Goal: Task Accomplishment & Management: Complete application form

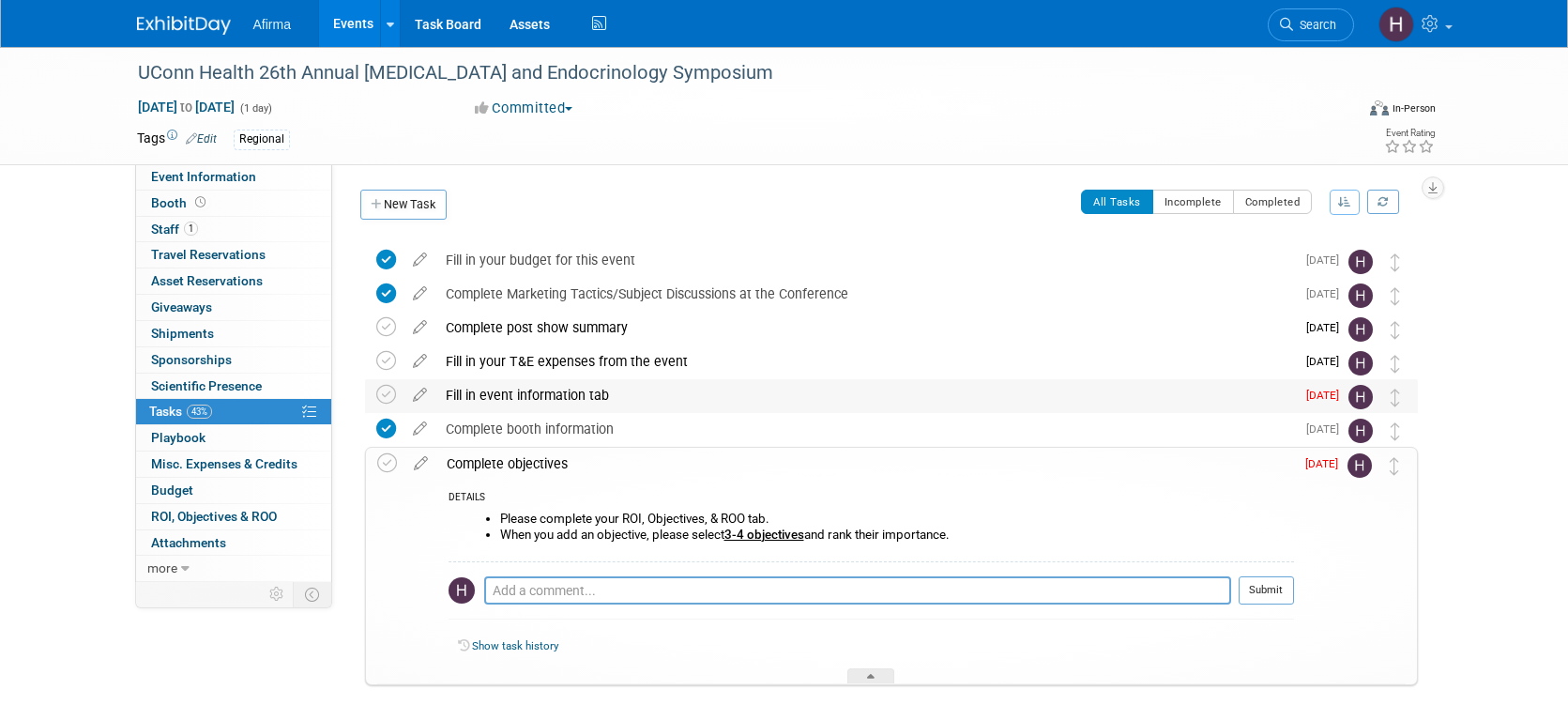
click at [1166, 396] on div "Fill in event information tab" at bounding box center [866, 395] width 859 height 32
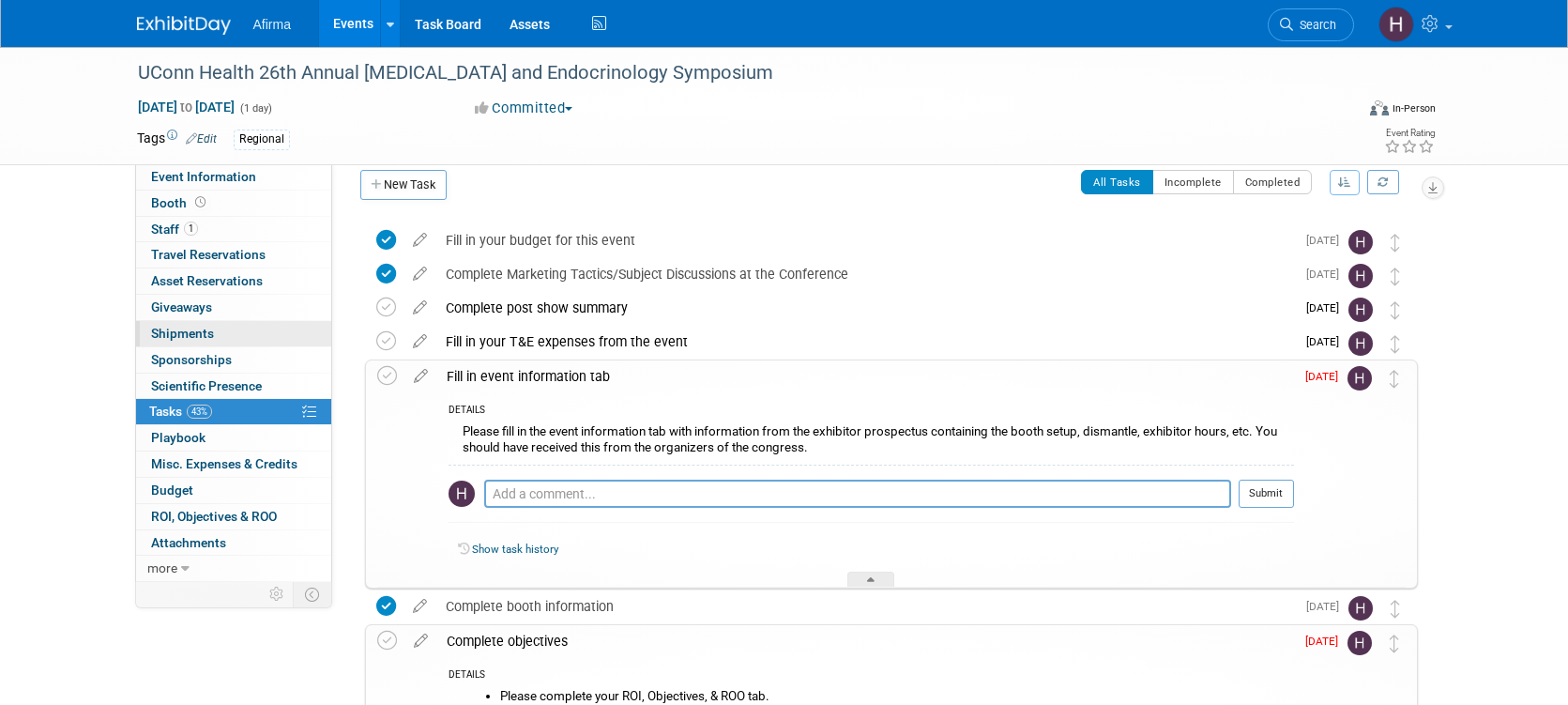
scroll to position [23, 0]
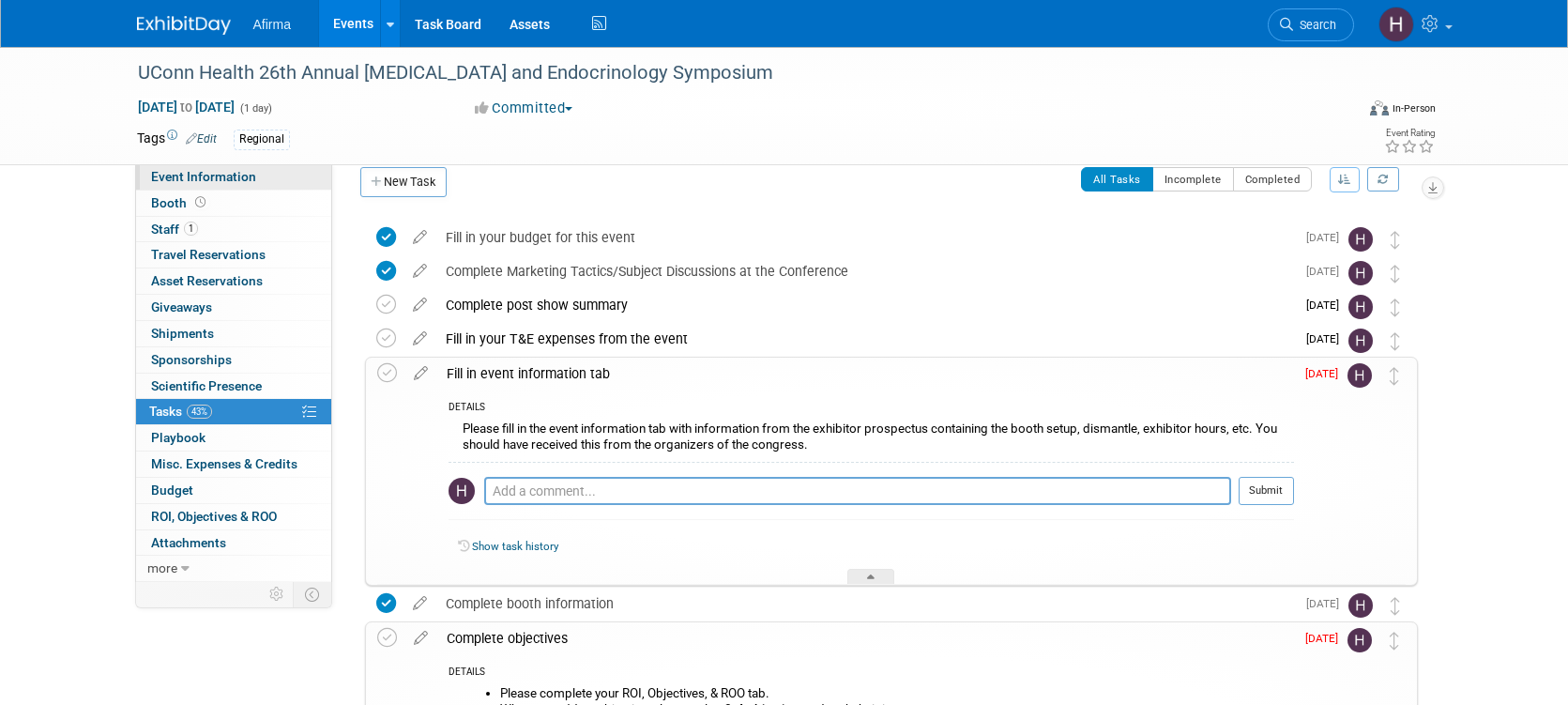
click at [199, 177] on span "Event Information" at bounding box center [204, 176] width 105 height 15
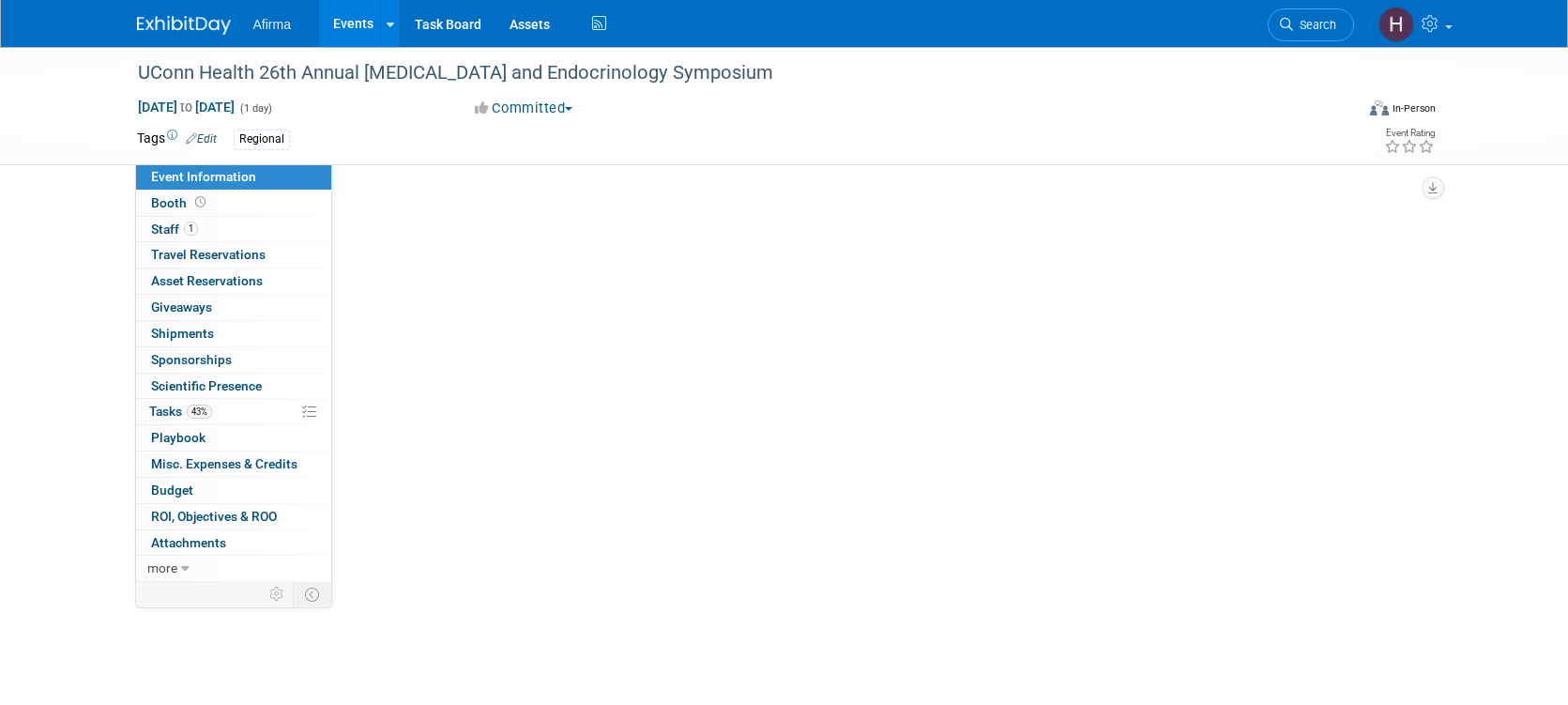
scroll to position [0, 0]
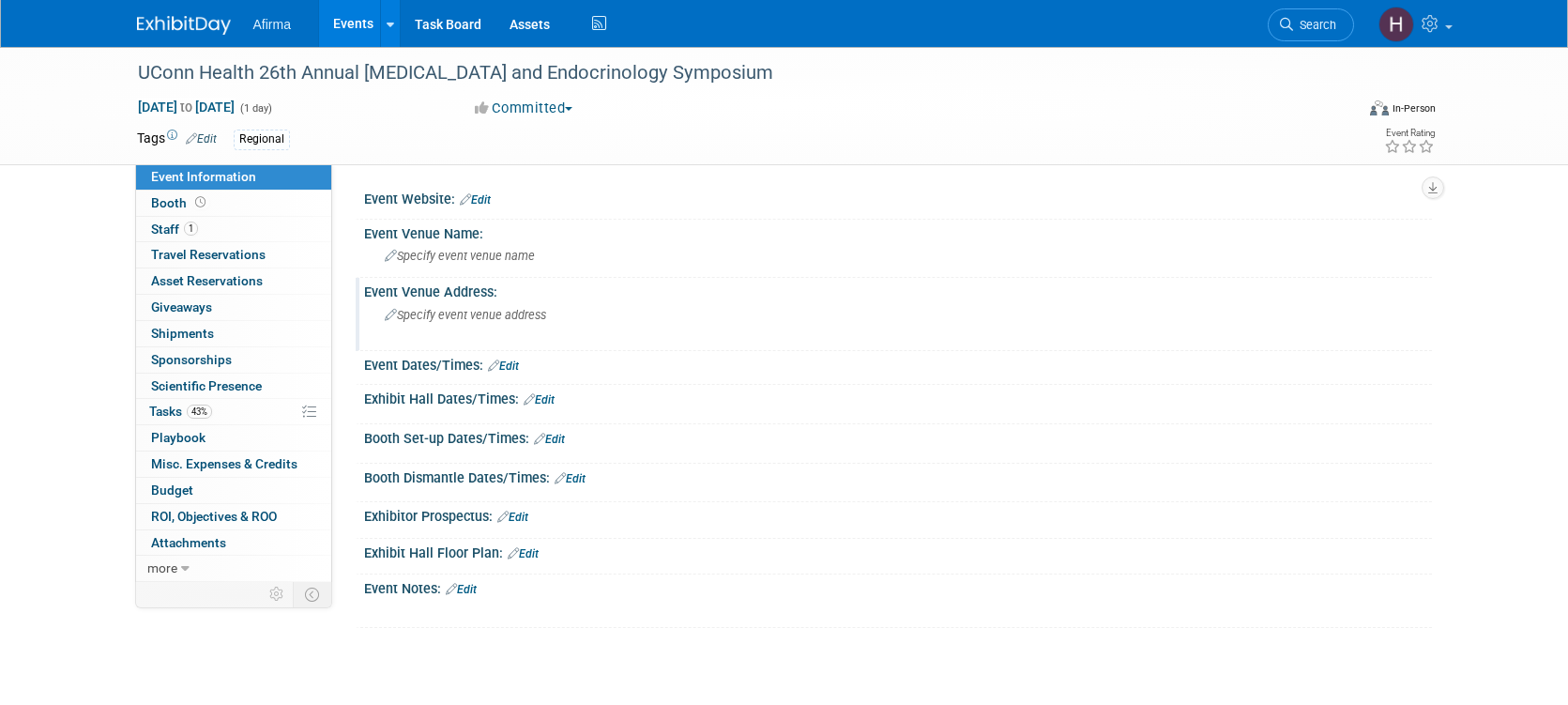
click at [584, 320] on div "Specify event venue address" at bounding box center [586, 321] width 417 height 43
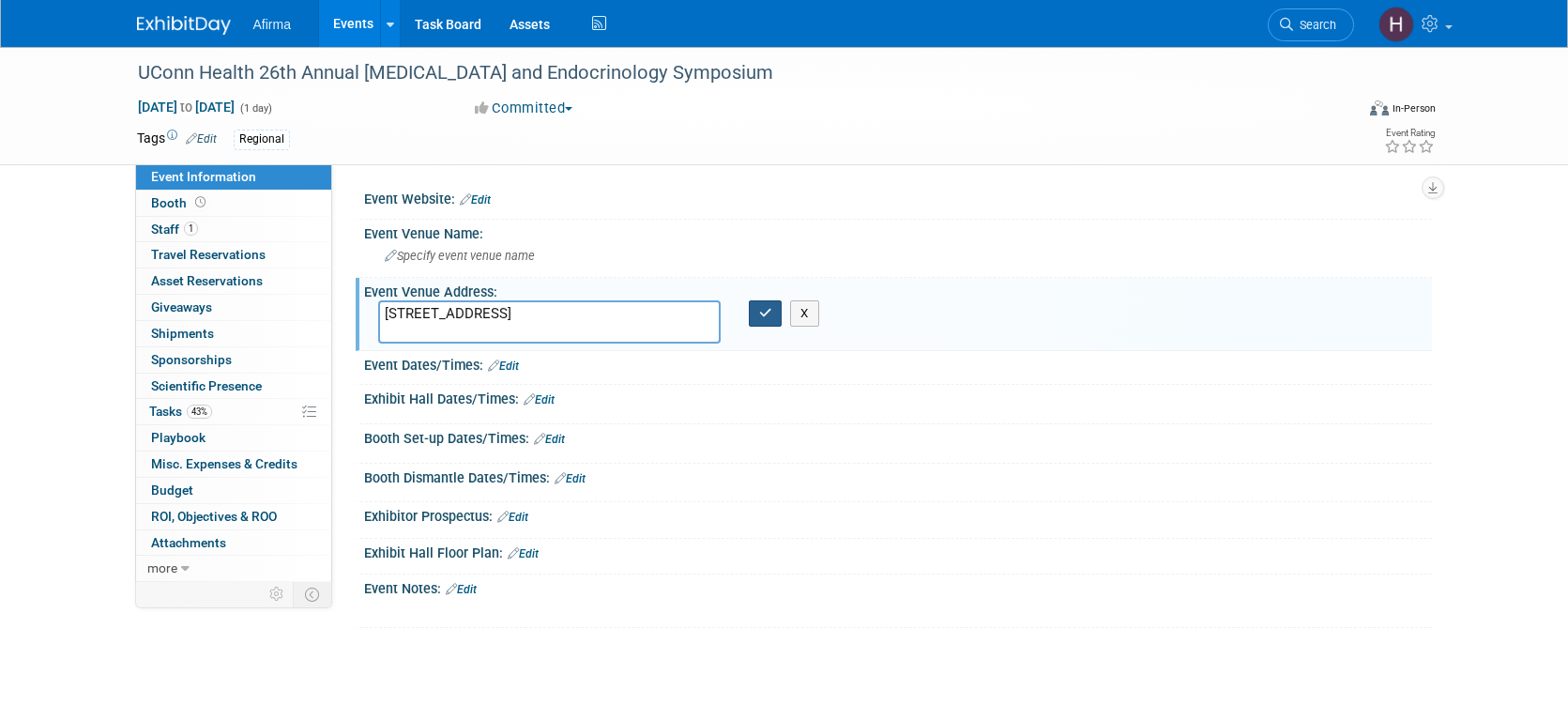
type textarea "42 Century Dr Bristol CT 06010"
click at [762, 321] on button "button" at bounding box center [766, 313] width 34 height 26
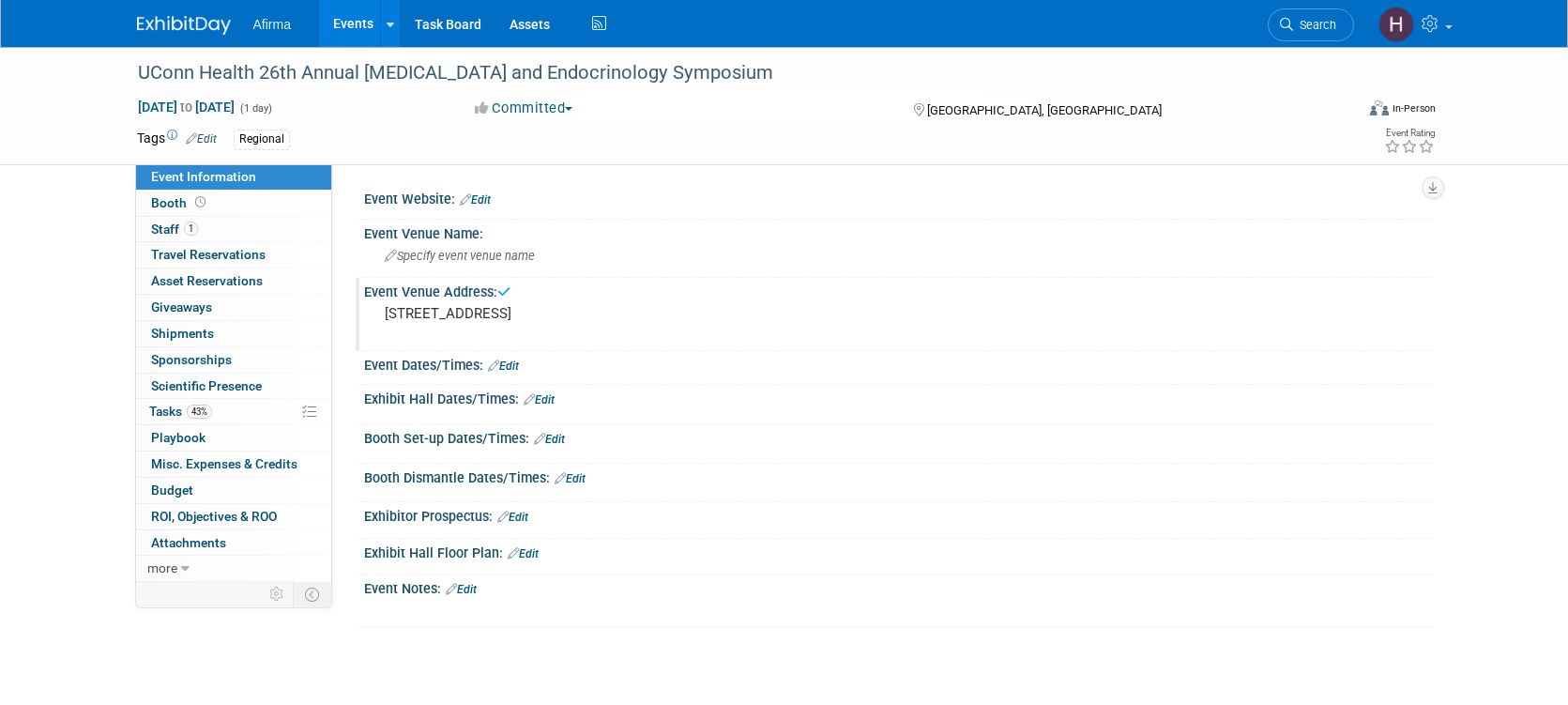
click at [516, 366] on link "Edit" at bounding box center [503, 366] width 31 height 13
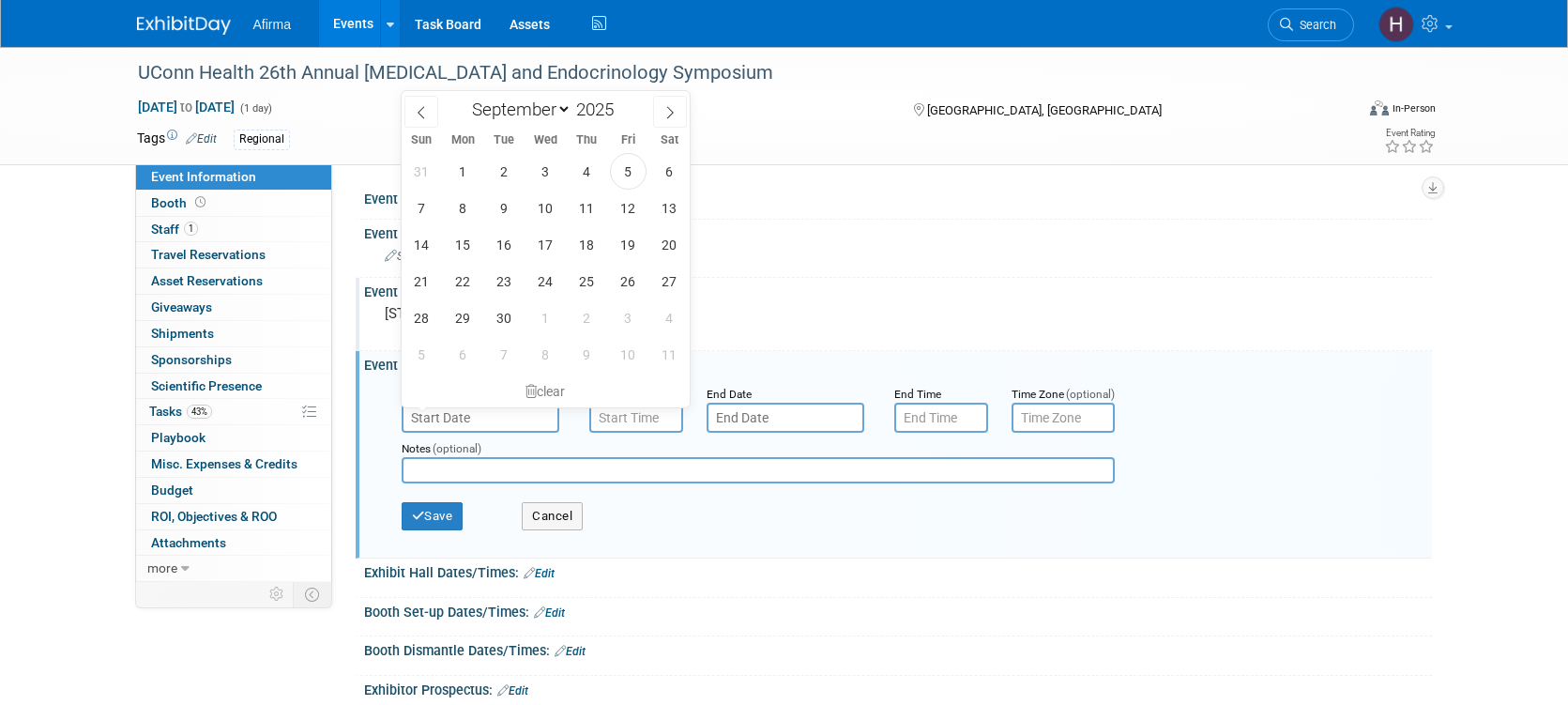
click at [494, 423] on input "text" at bounding box center [480, 418] width 158 height 30
click at [592, 239] on span "18" at bounding box center [587, 244] width 37 height 37
type input "Sep 18, 2025"
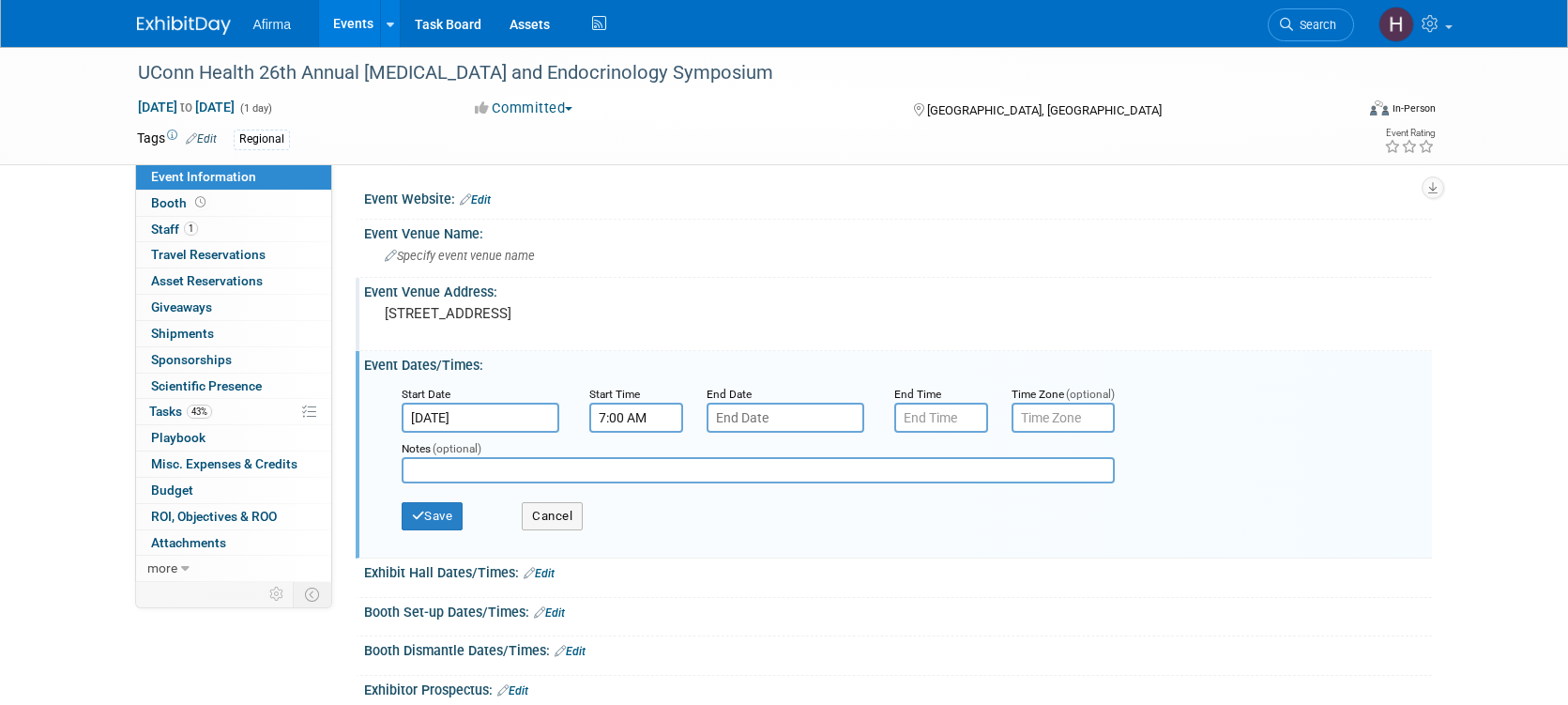
click at [623, 424] on input "7:00 AM" at bounding box center [636, 418] width 93 height 30
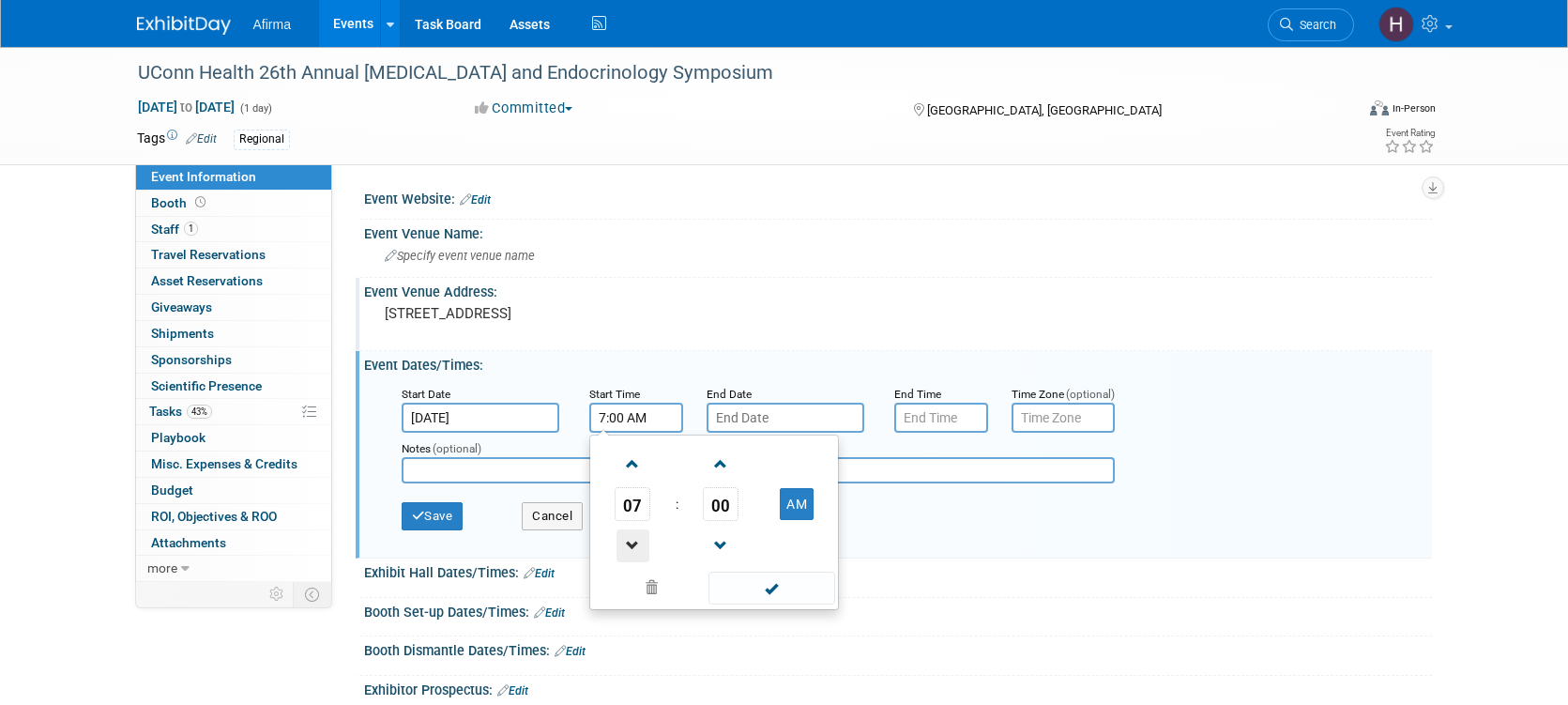
click at [635, 534] on span at bounding box center [632, 545] width 33 height 33
click at [818, 501] on td "AM" at bounding box center [797, 504] width 75 height 34
drag, startPoint x: 802, startPoint y: 505, endPoint x: 807, endPoint y: 451, distance: 54.2
click at [802, 505] on button "AM" at bounding box center [796, 504] width 34 height 32
type input "6:00 PM"
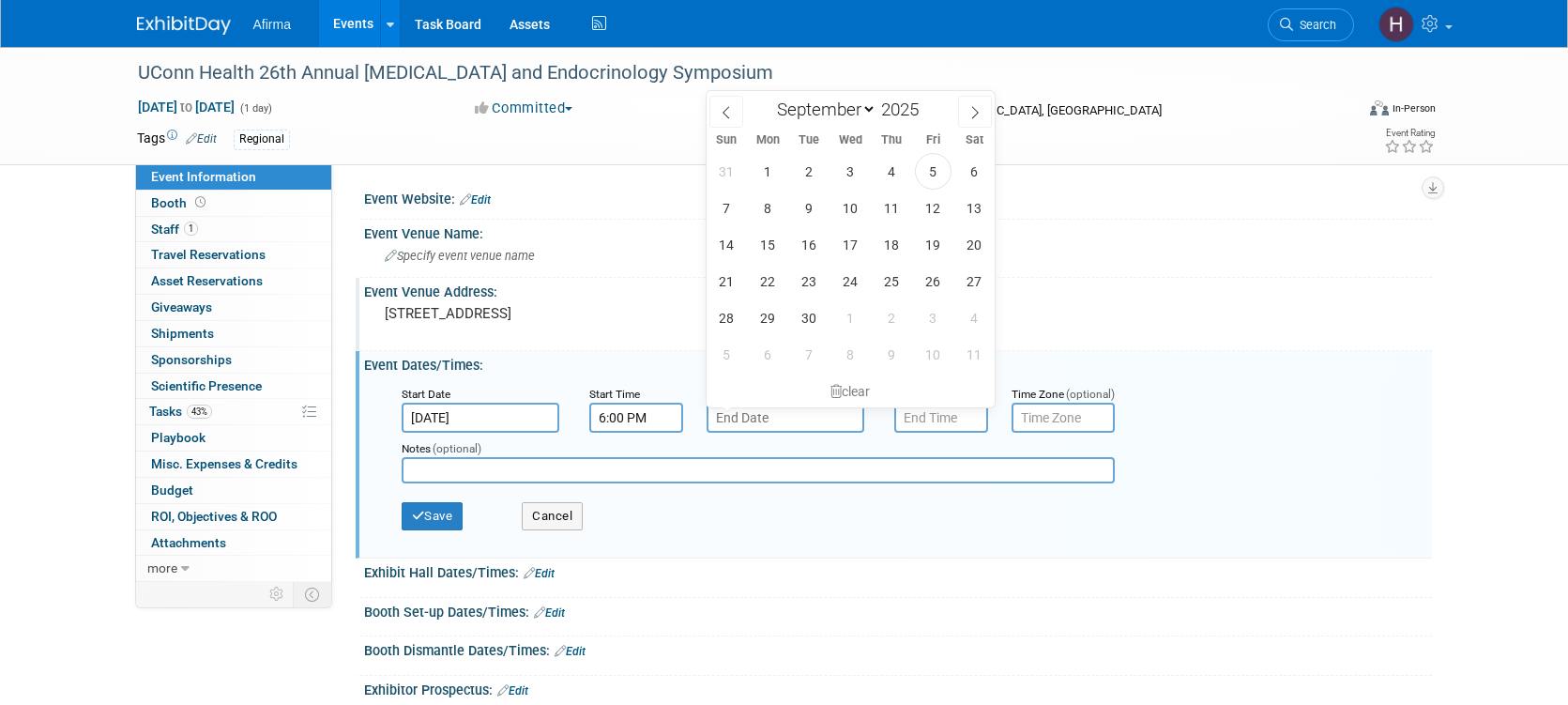
click at [820, 421] on input "text" at bounding box center [785, 418] width 158 height 30
click at [892, 251] on span "18" at bounding box center [892, 244] width 37 height 37
type input "Sep 18, 2025"
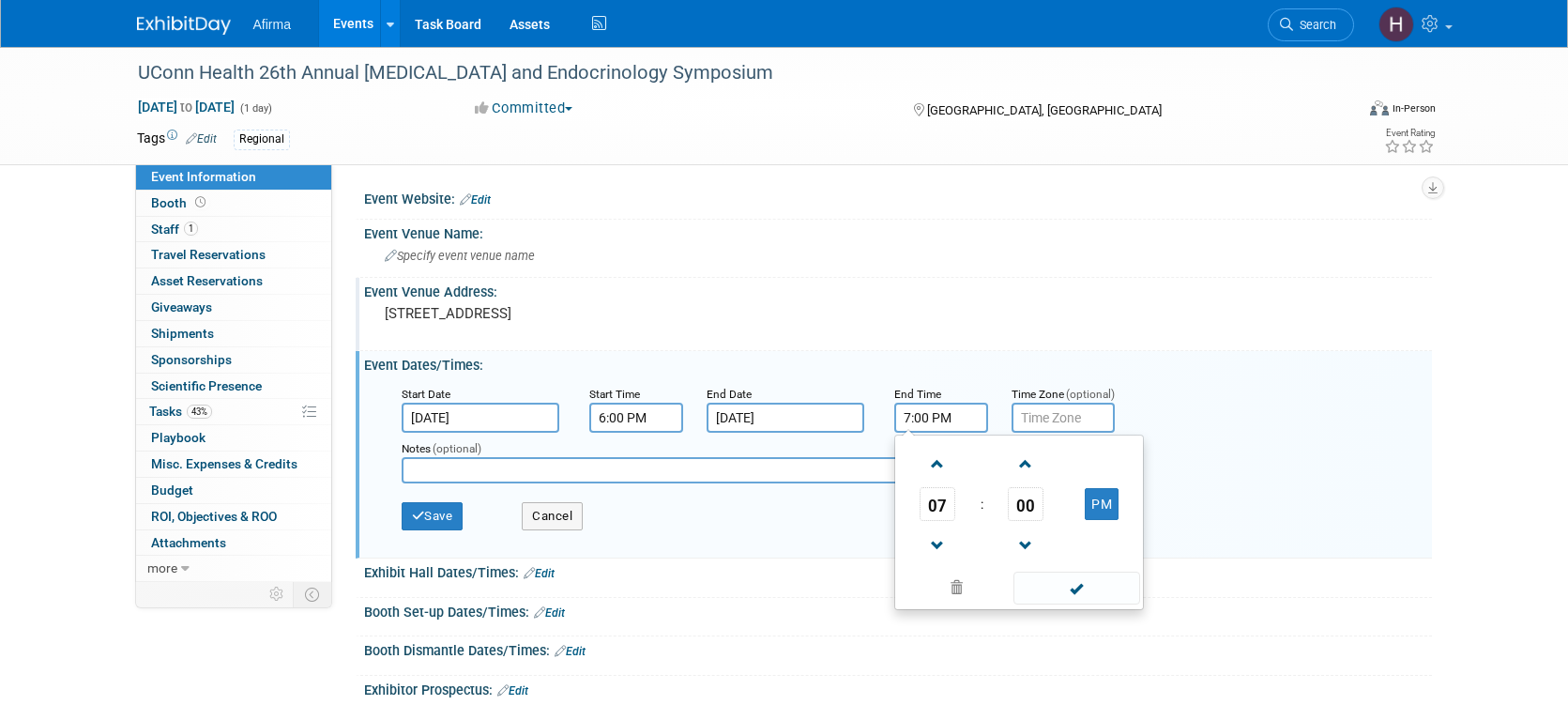
click at [935, 414] on input "7:00 PM" at bounding box center [942, 418] width 93 height 30
click at [939, 467] on span at bounding box center [938, 463] width 33 height 33
click at [940, 467] on span at bounding box center [938, 463] width 33 height 33
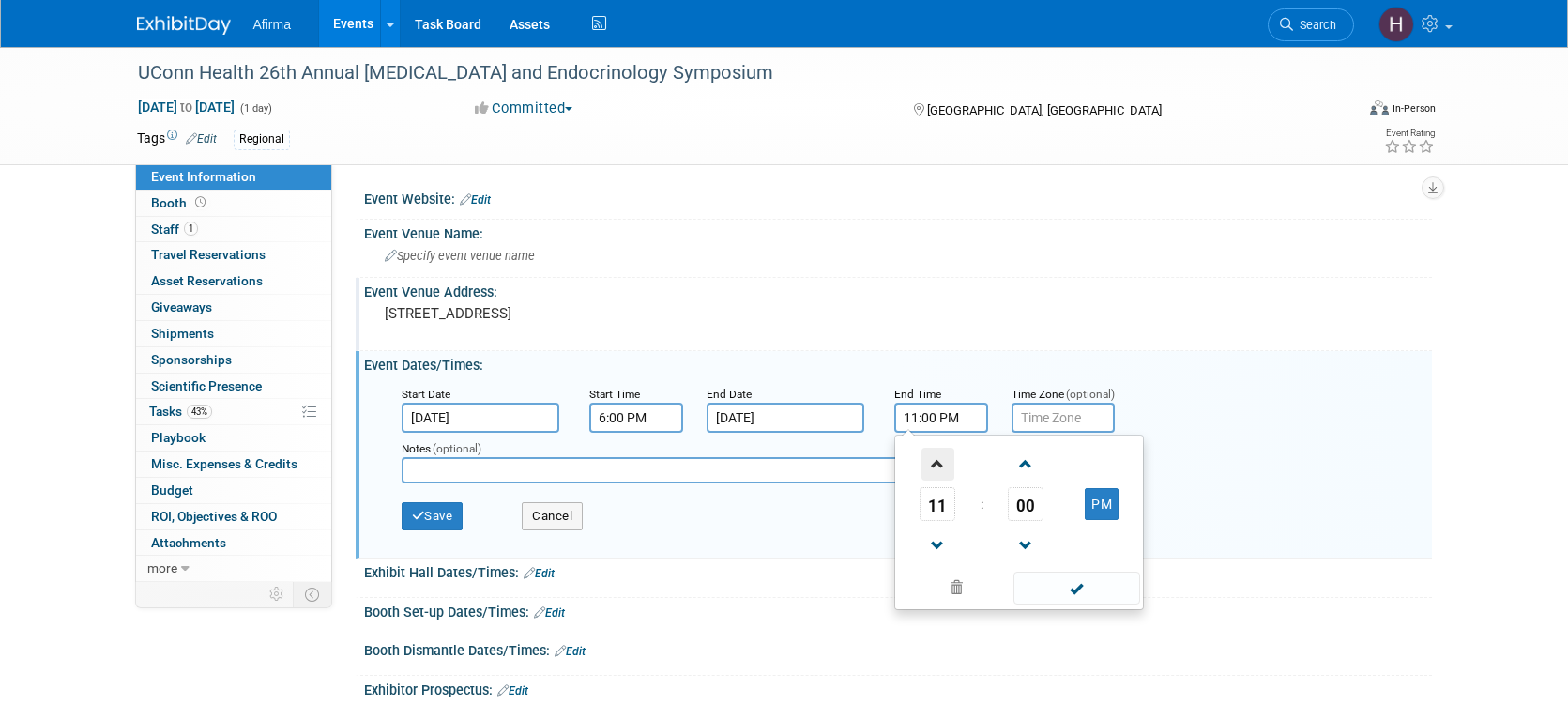
click at [940, 467] on span at bounding box center [938, 463] width 33 height 33
click at [940, 466] on span at bounding box center [938, 463] width 33 height 33
click at [1090, 504] on button "AM" at bounding box center [1102, 504] width 34 height 32
type input "2:00 PM"
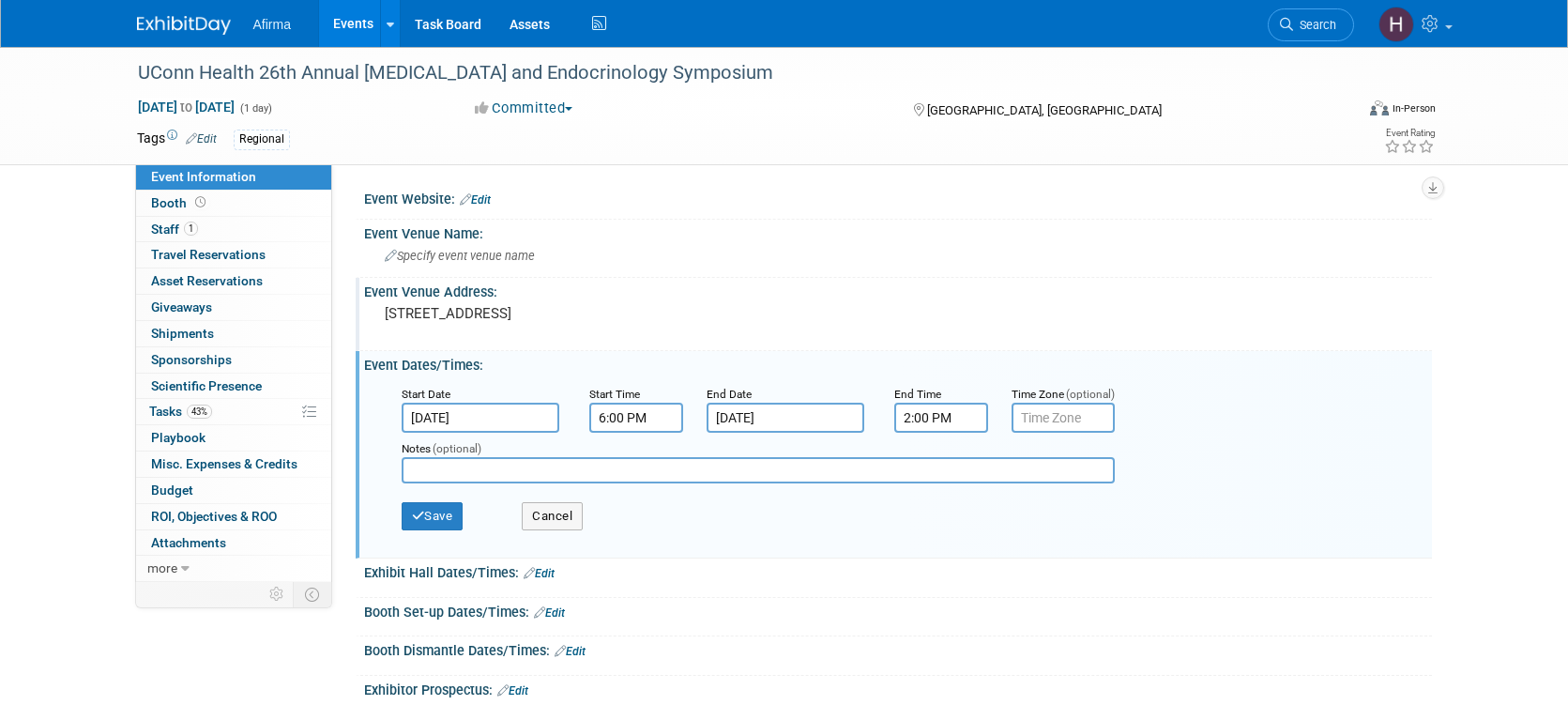
click at [1061, 410] on input "text" at bounding box center [1063, 418] width 103 height 30
click at [438, 519] on button "Save" at bounding box center [433, 516] width 62 height 28
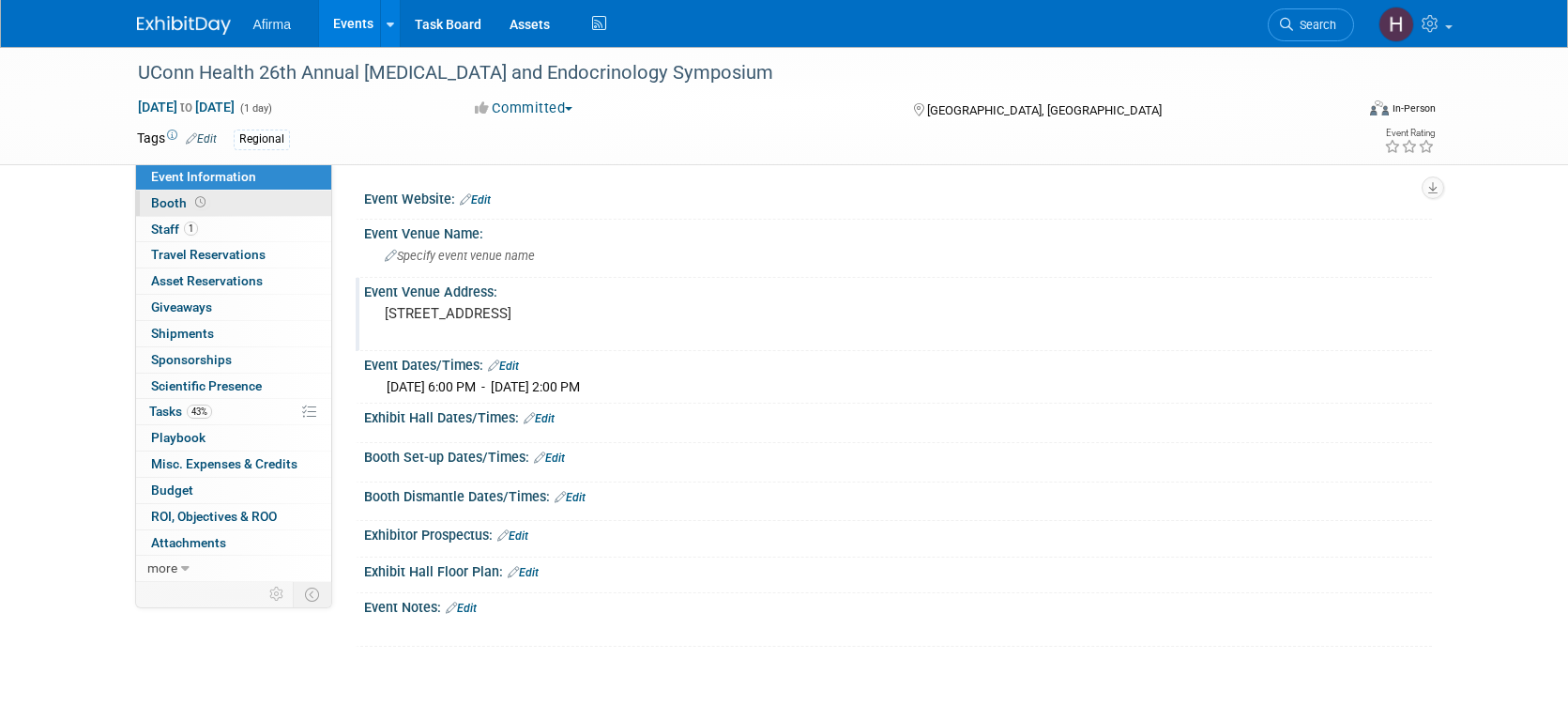
click at [178, 205] on span "Booth" at bounding box center [180, 202] width 59 height 15
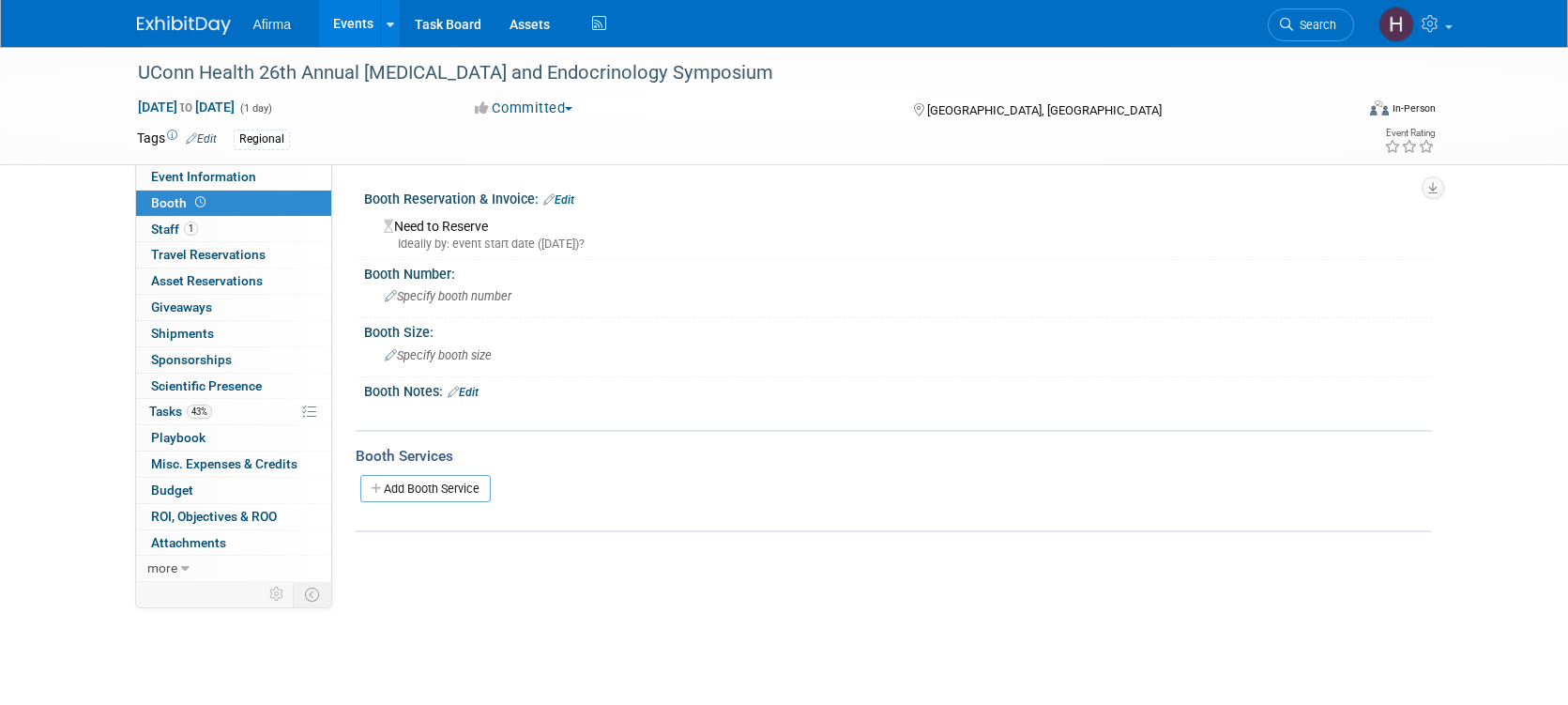
click at [563, 201] on link "Edit" at bounding box center [559, 199] width 31 height 13
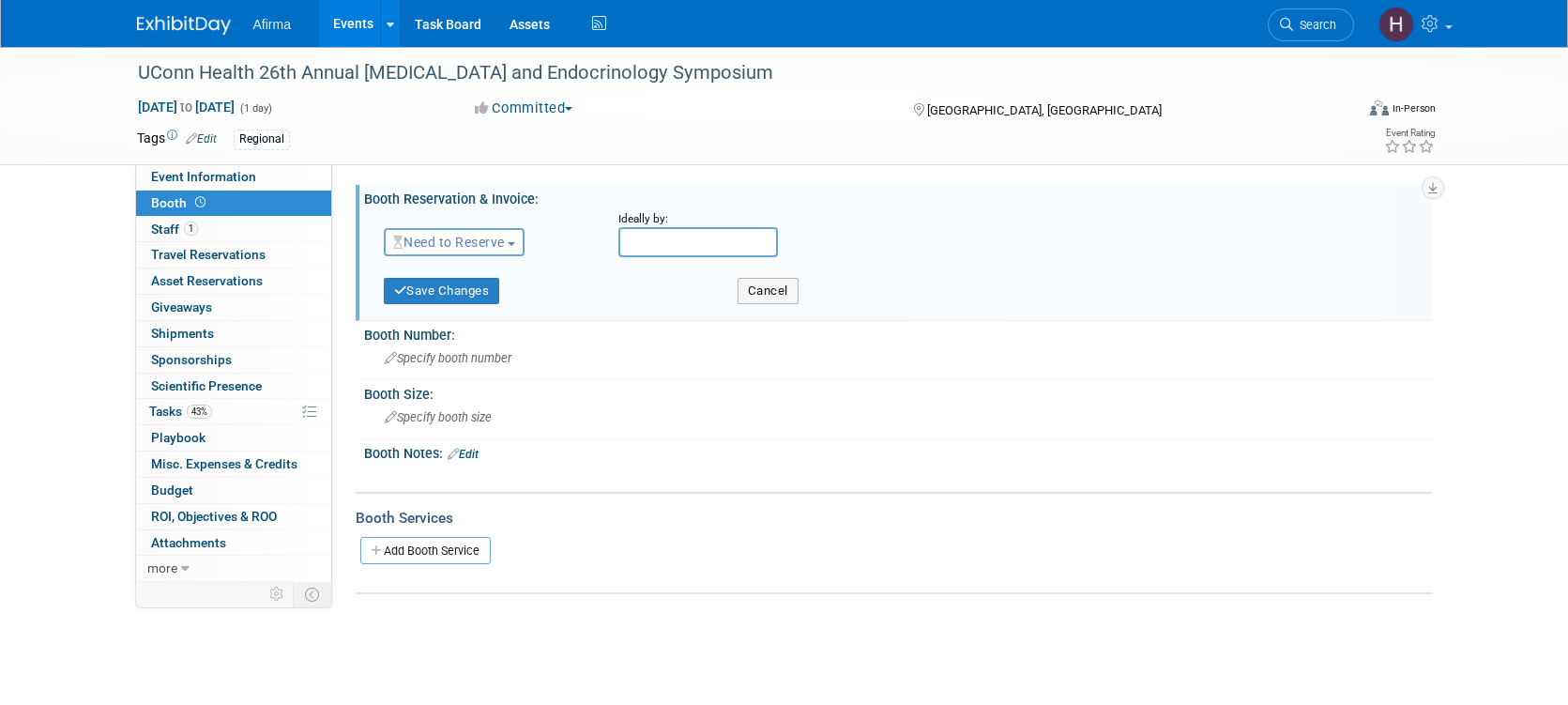
click at [486, 238] on span "Need to Reserve" at bounding box center [448, 242] width 111 height 15
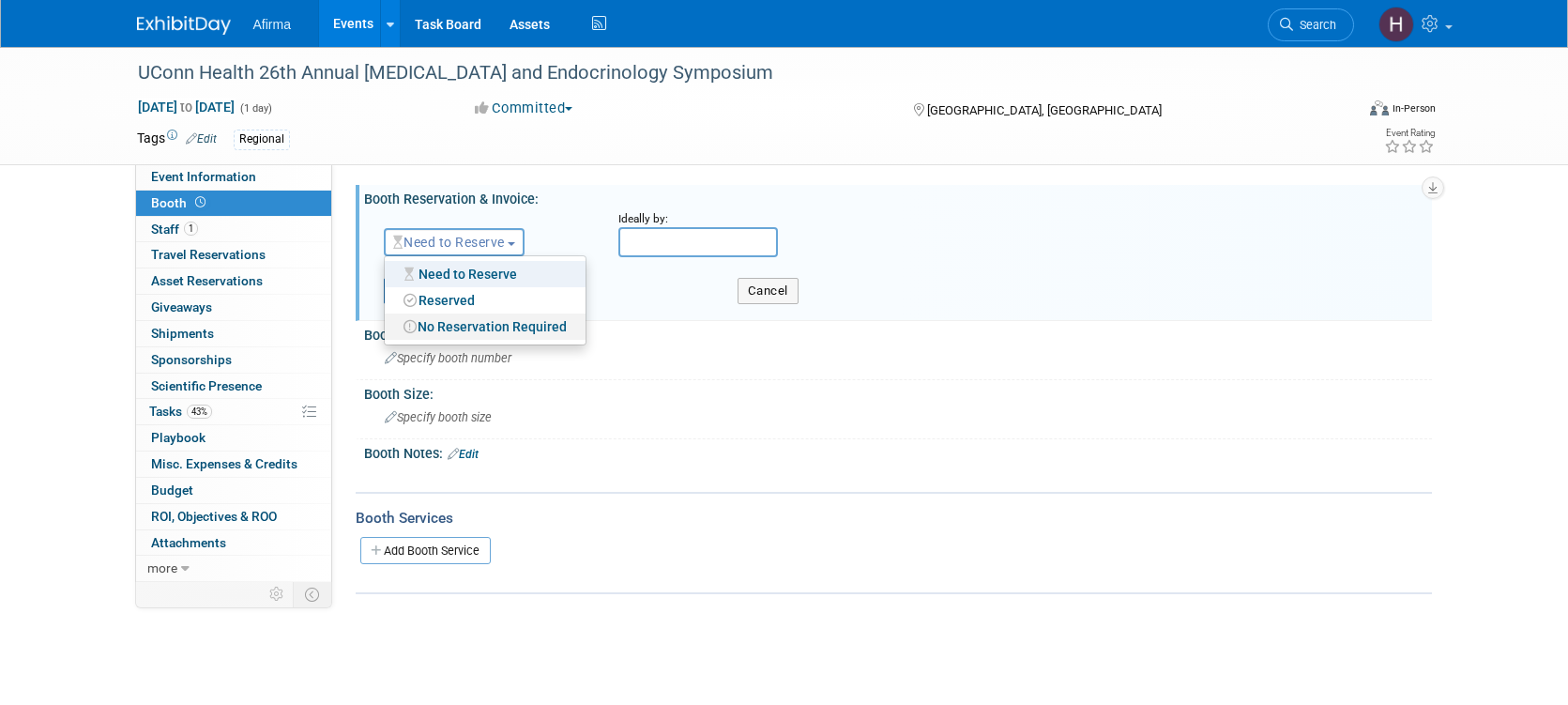
drag, startPoint x: 514, startPoint y: 329, endPoint x: 569, endPoint y: 313, distance: 57.3
click at [515, 329] on link "No Reservation Required" at bounding box center [485, 326] width 201 height 26
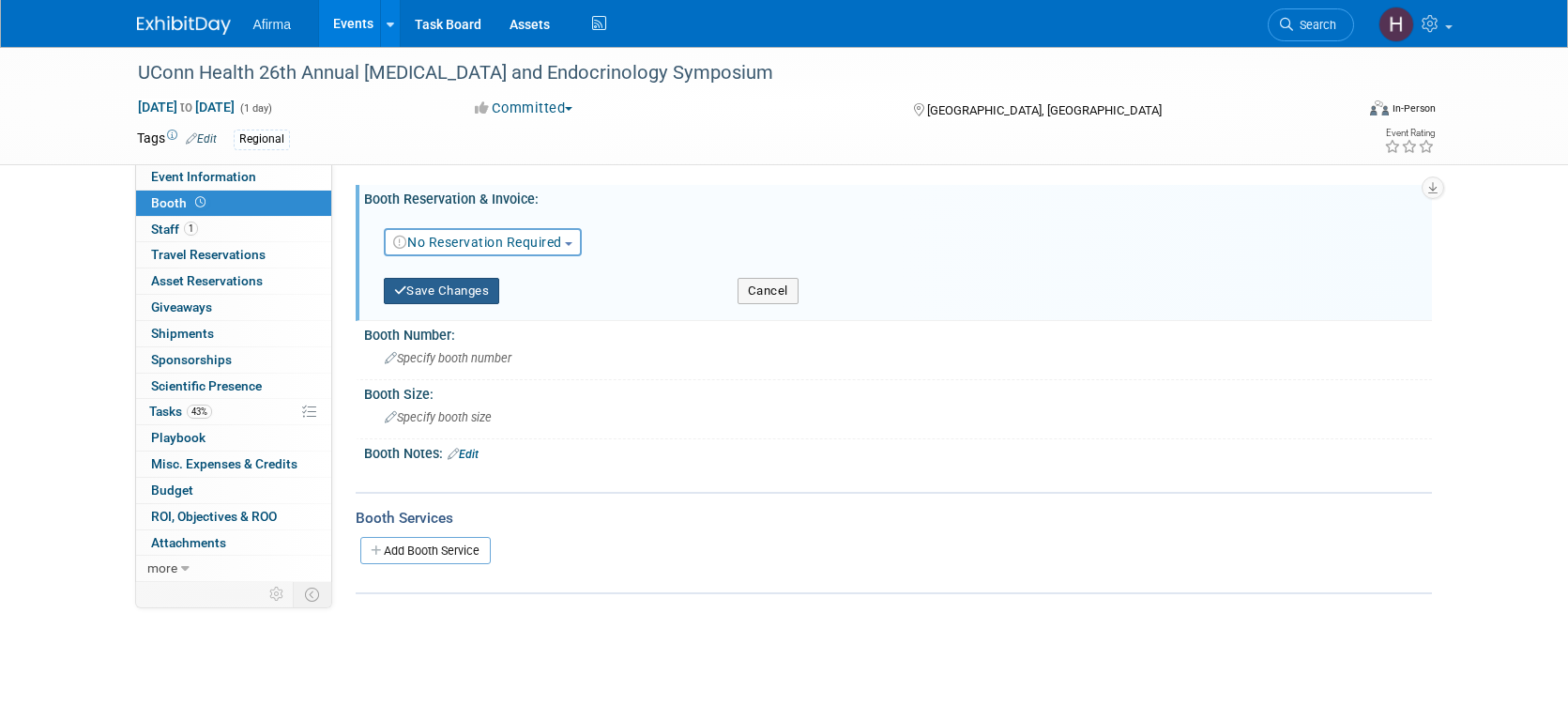
click at [447, 290] on button "Save Changes" at bounding box center [441, 290] width 116 height 26
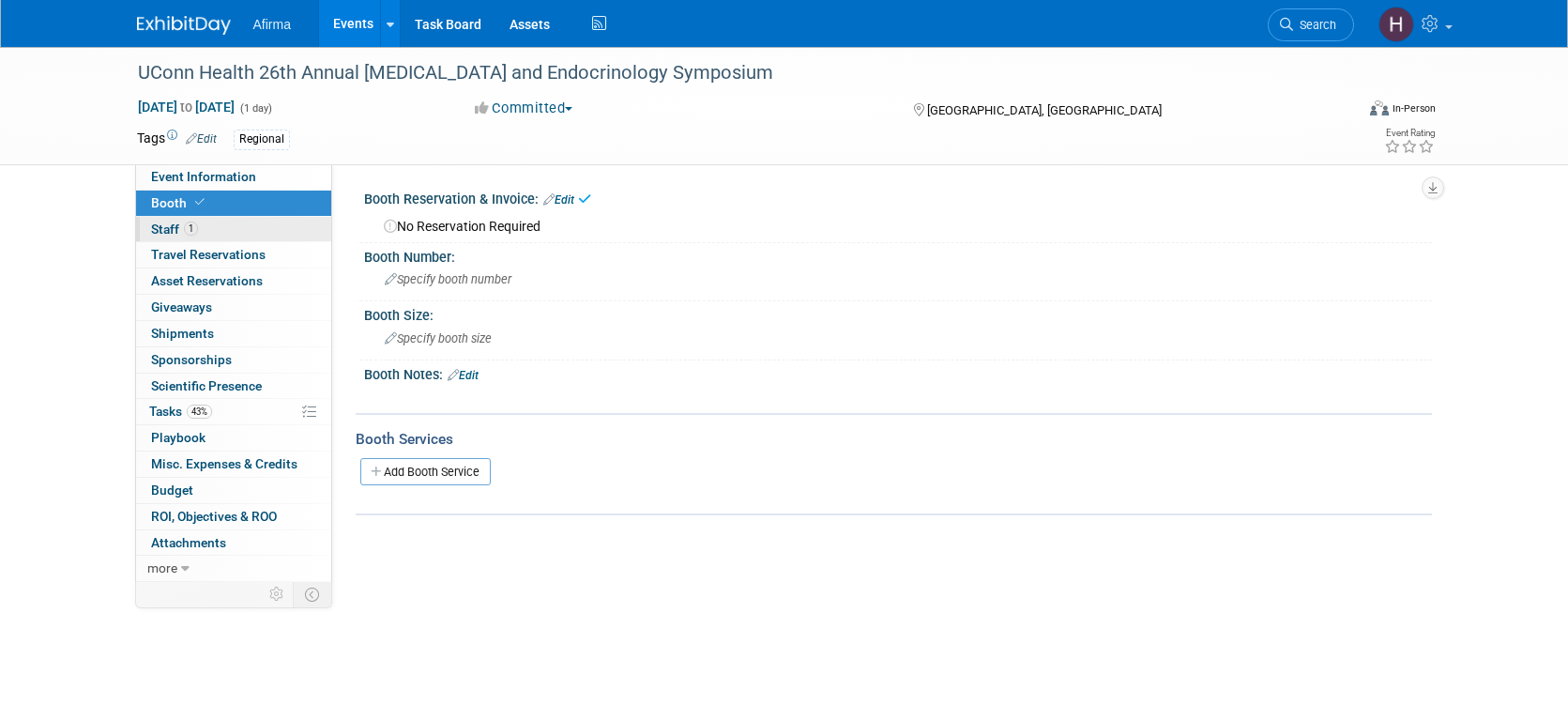
click at [174, 227] on span "Staff 1" at bounding box center [174, 229] width 47 height 15
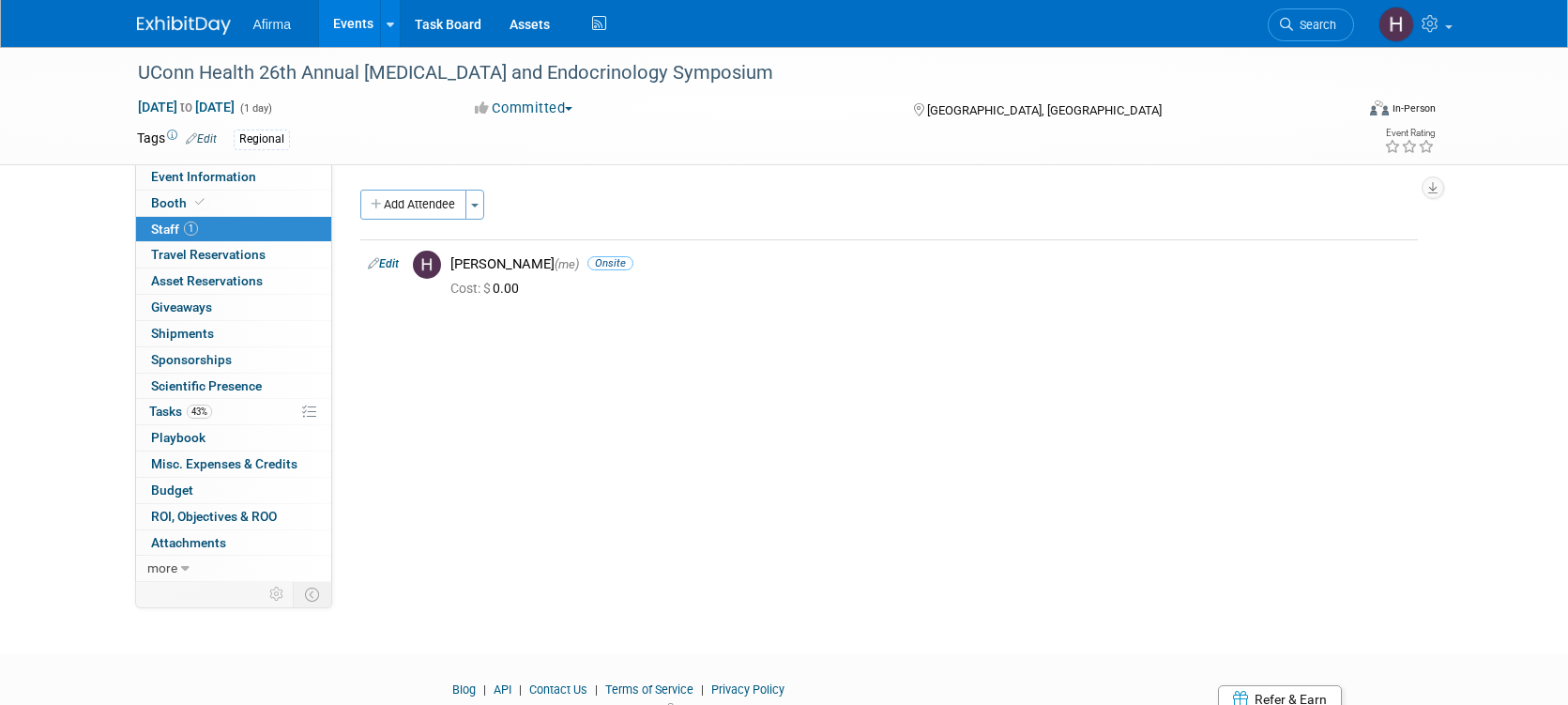
click at [213, 241] on link "1 Staff 1" at bounding box center [234, 229] width 195 height 25
click at [229, 260] on span "Travel Reservations 0" at bounding box center [208, 254] width 114 height 15
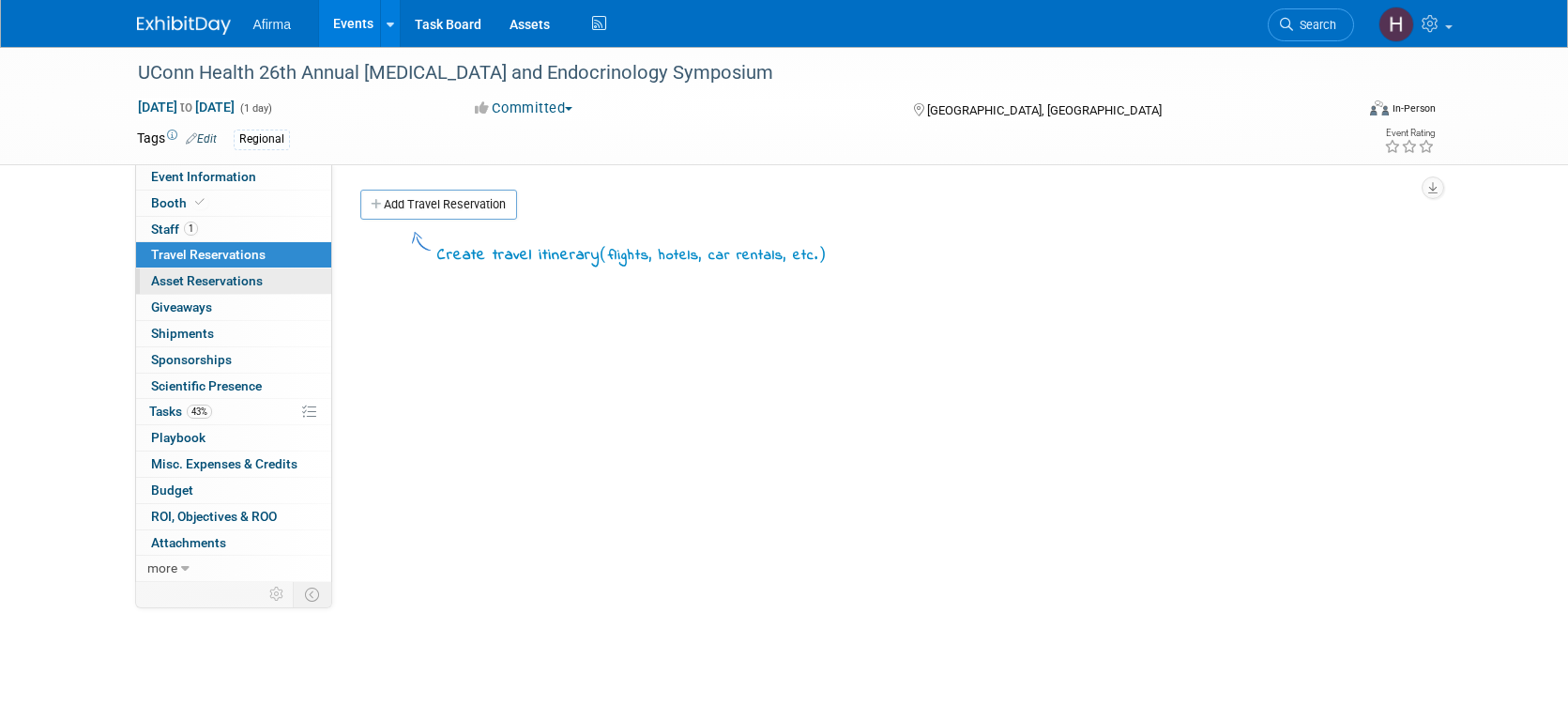
click at [221, 280] on span "Asset Reservations 0" at bounding box center [207, 280] width 111 height 15
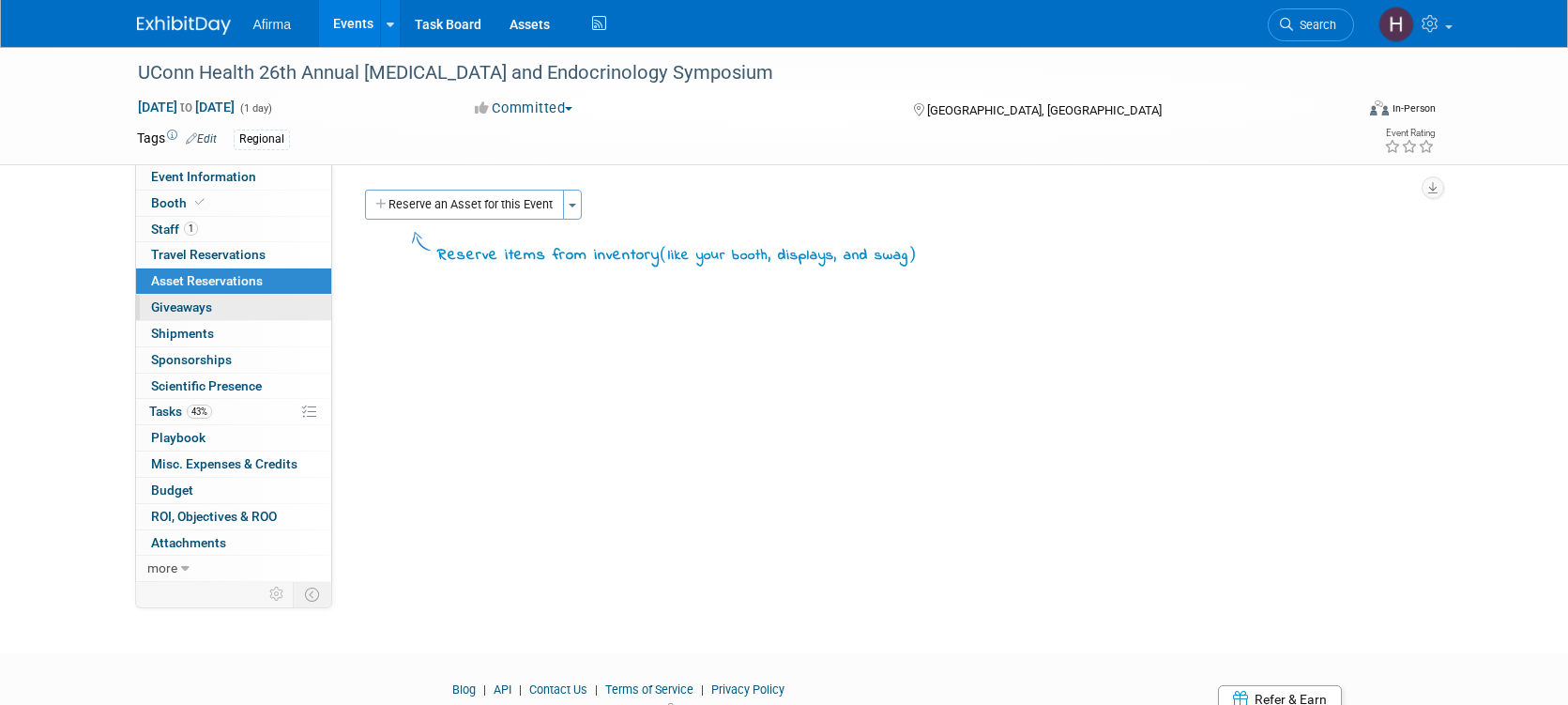
click at [231, 302] on link "0 Giveaways 0" at bounding box center [234, 306] width 195 height 25
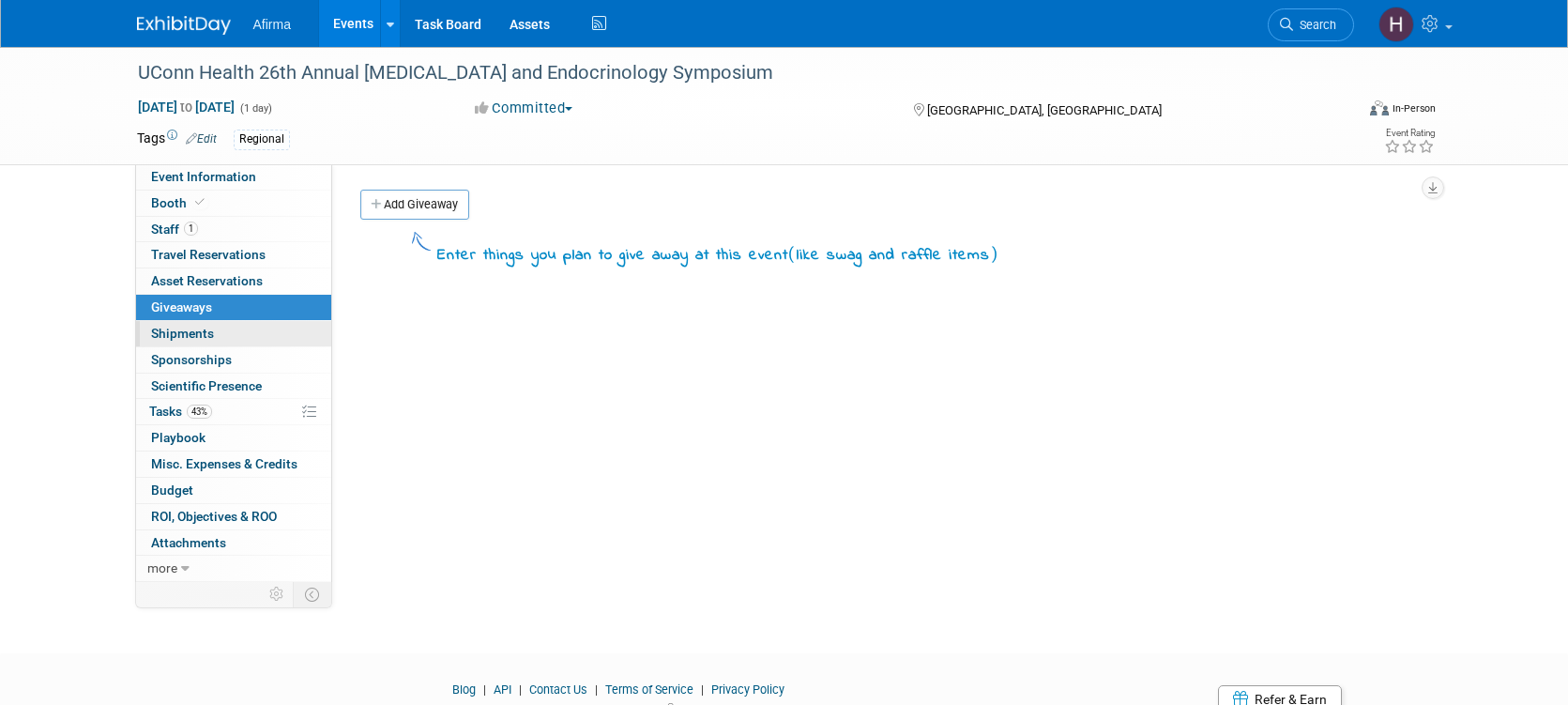
click at [230, 322] on link "0 Shipments 0" at bounding box center [234, 333] width 195 height 25
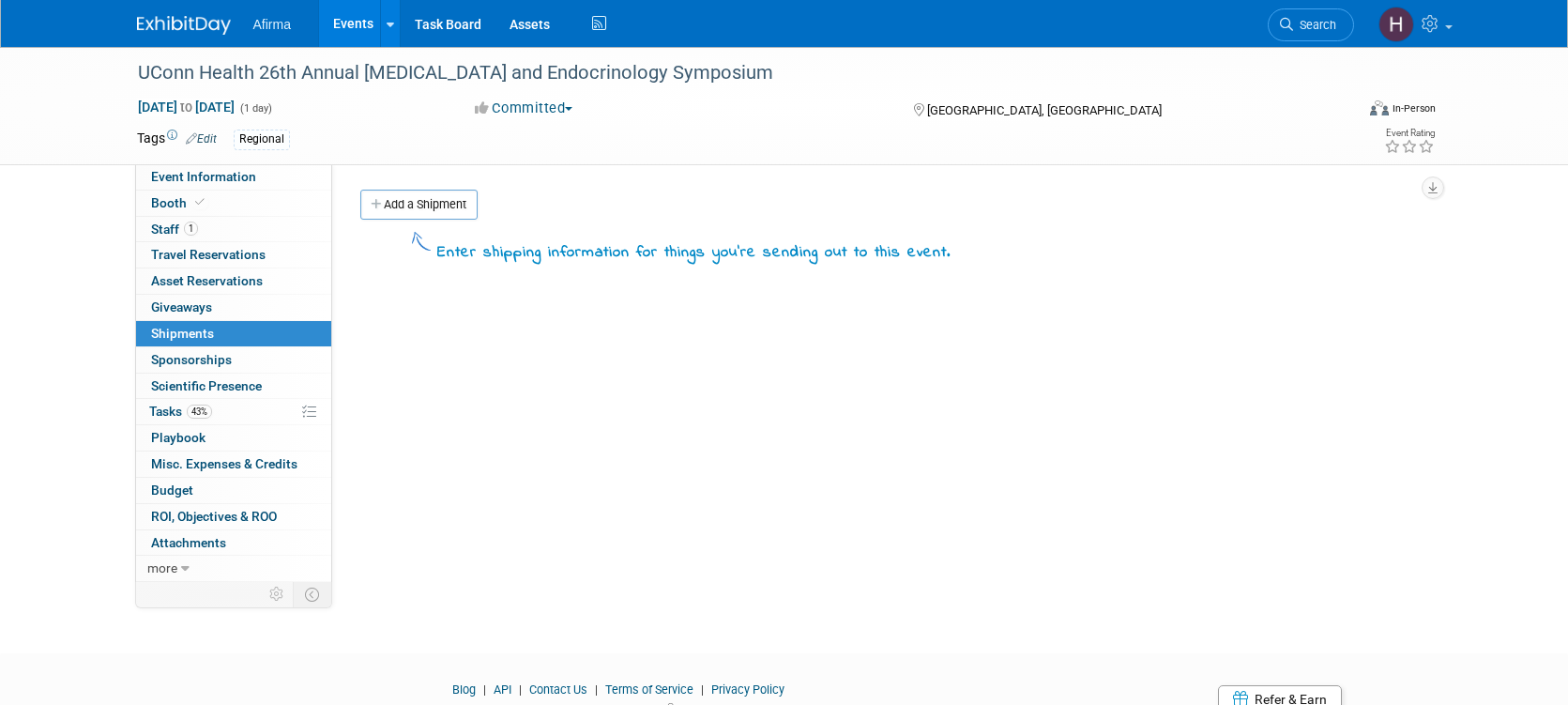
click at [240, 353] on link "0 Sponsorships 0" at bounding box center [234, 359] width 195 height 25
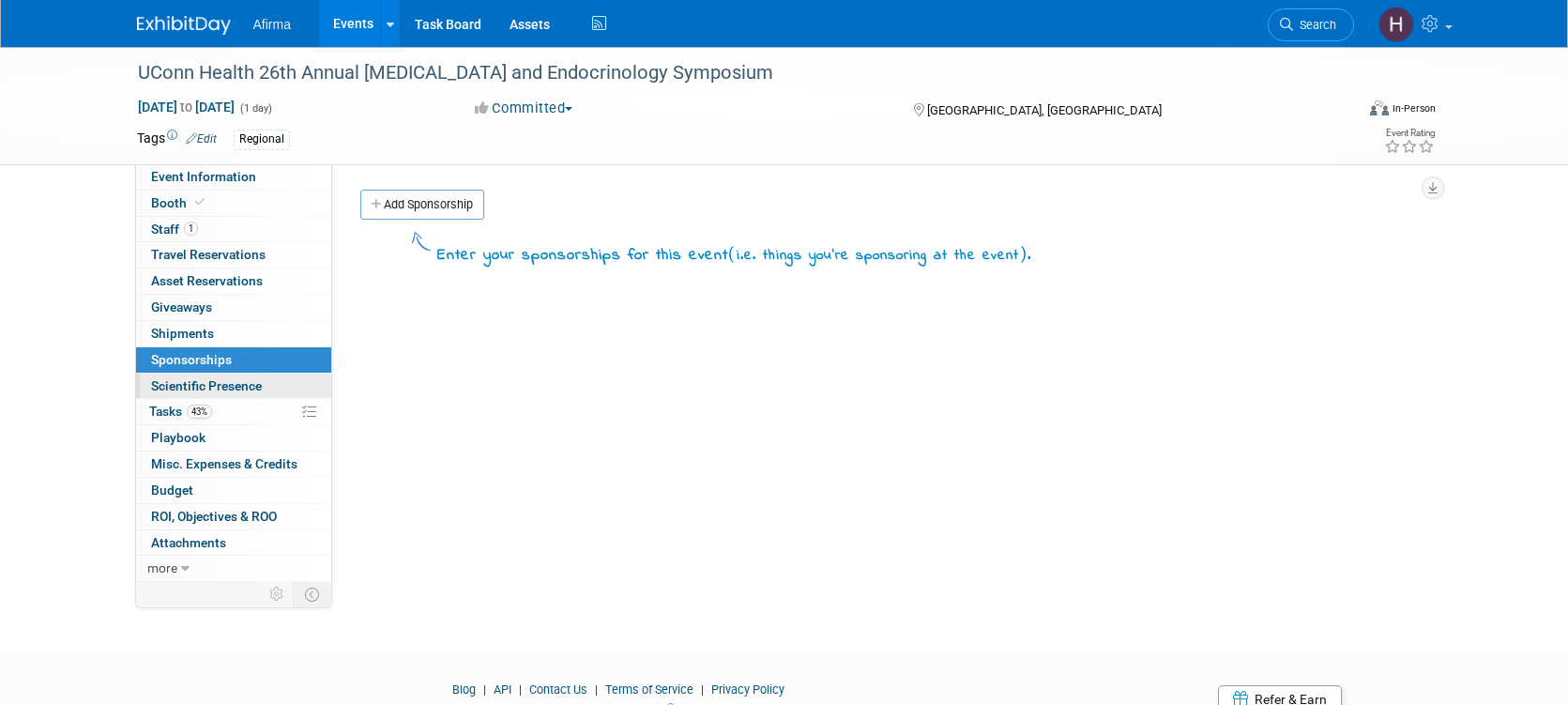
click at [260, 378] on span "Scientific Presence" at bounding box center [206, 385] width 110 height 15
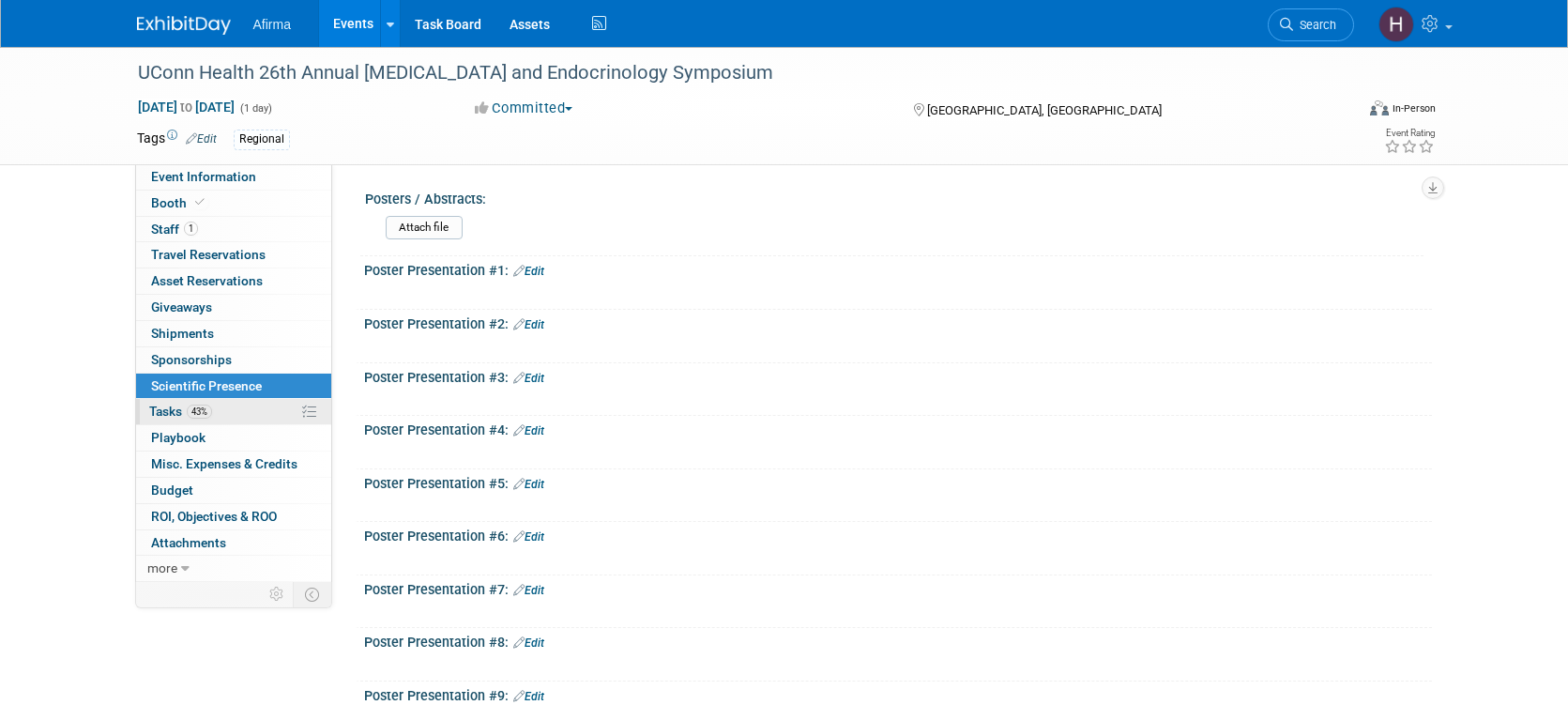
click at [247, 409] on link "43% Tasks 43%" at bounding box center [234, 411] width 195 height 25
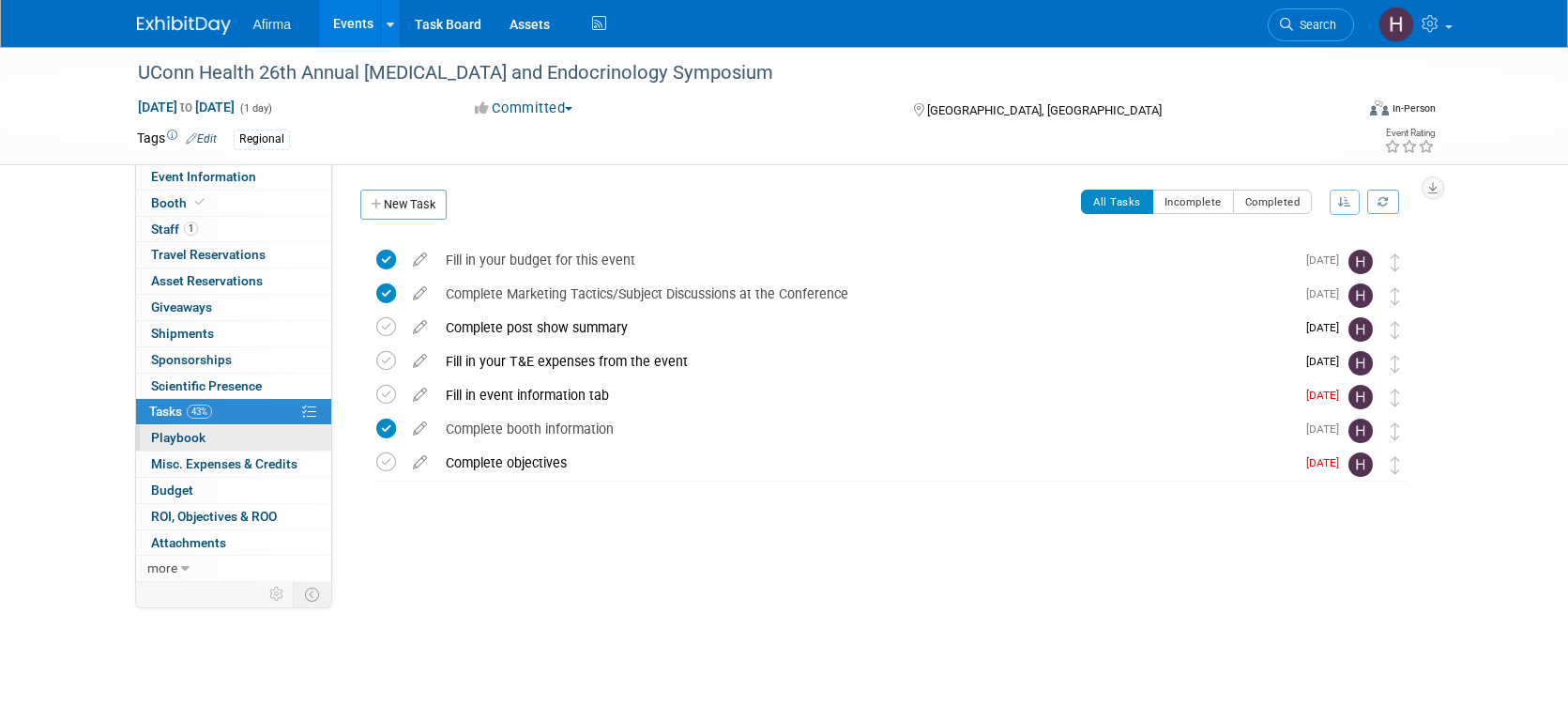
click at [240, 435] on link "0 Playbook 0" at bounding box center [234, 438] width 195 height 25
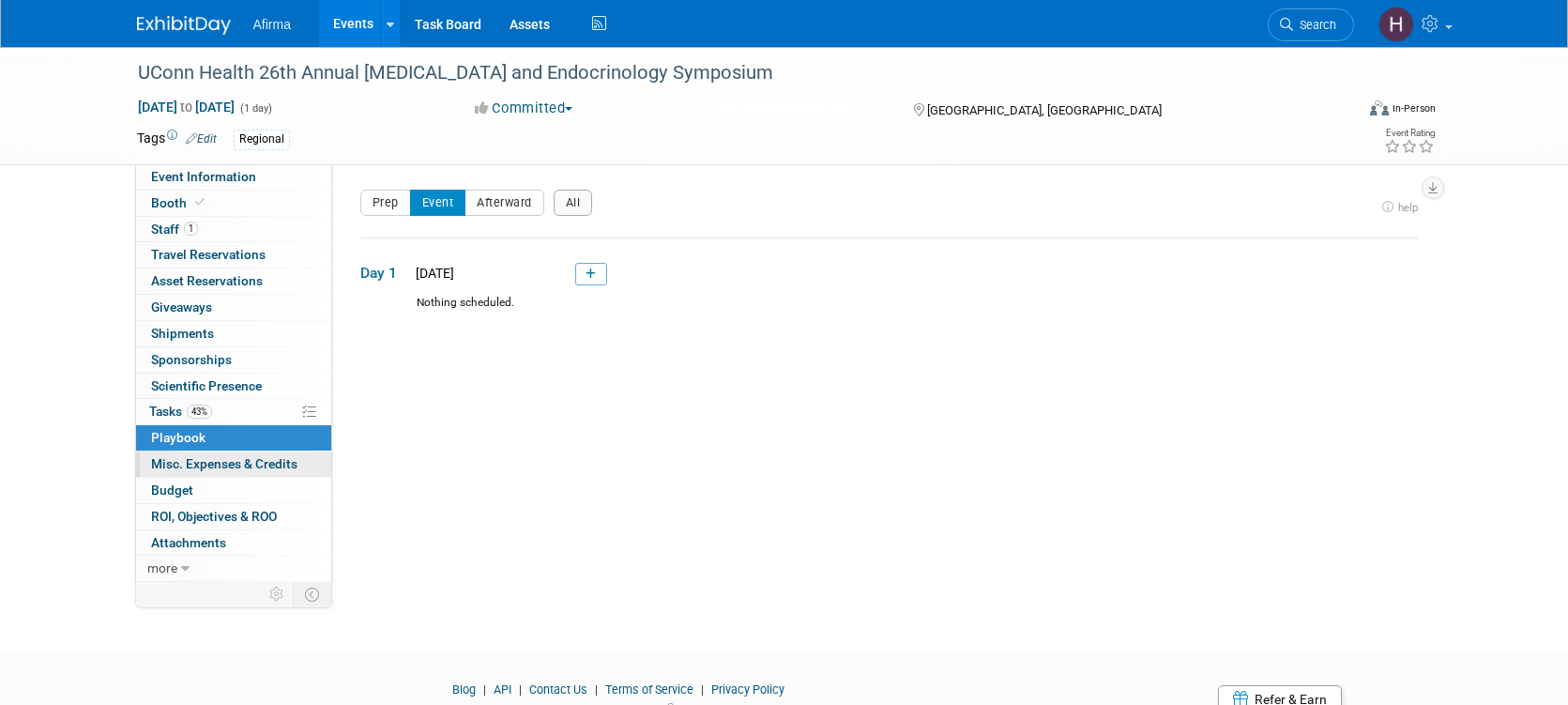
click at [250, 459] on span "Misc. Expenses & Credits 0" at bounding box center [224, 463] width 146 height 15
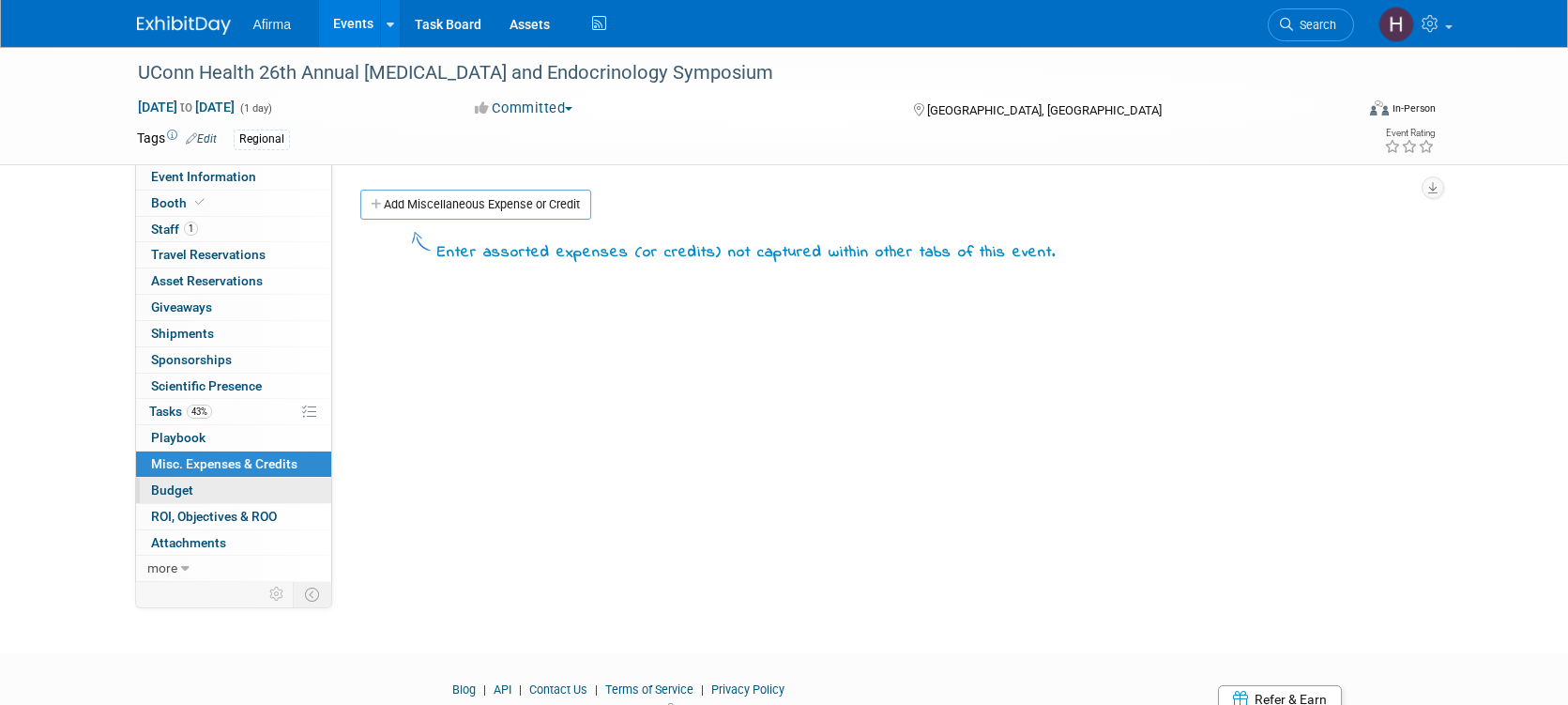
drag, startPoint x: 253, startPoint y: 493, endPoint x: 239, endPoint y: 490, distance: 14.3
click at [253, 493] on link "Budget" at bounding box center [234, 489] width 195 height 25
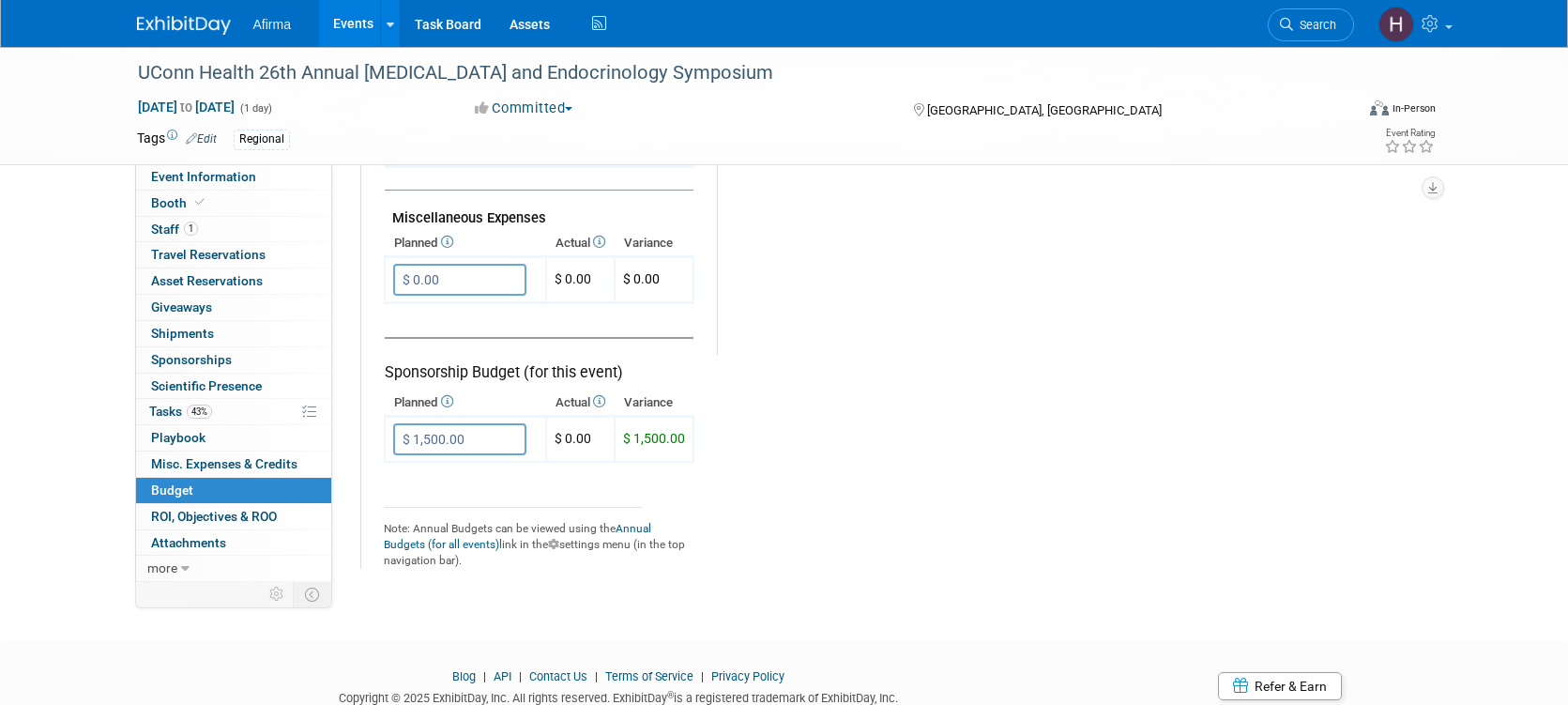
scroll to position [1212, 0]
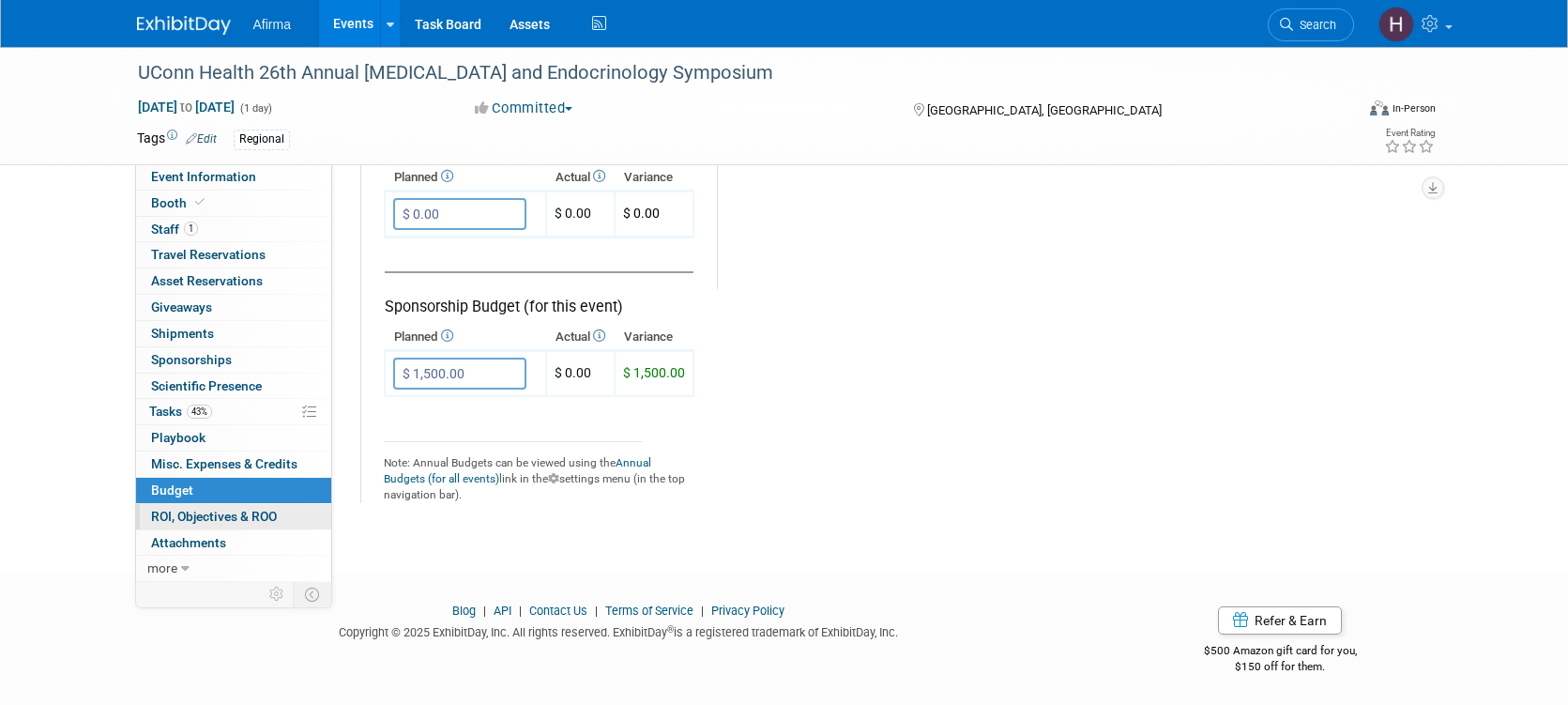
click at [193, 510] on span "ROI, Objectives & ROO 0" at bounding box center [214, 516] width 125 height 15
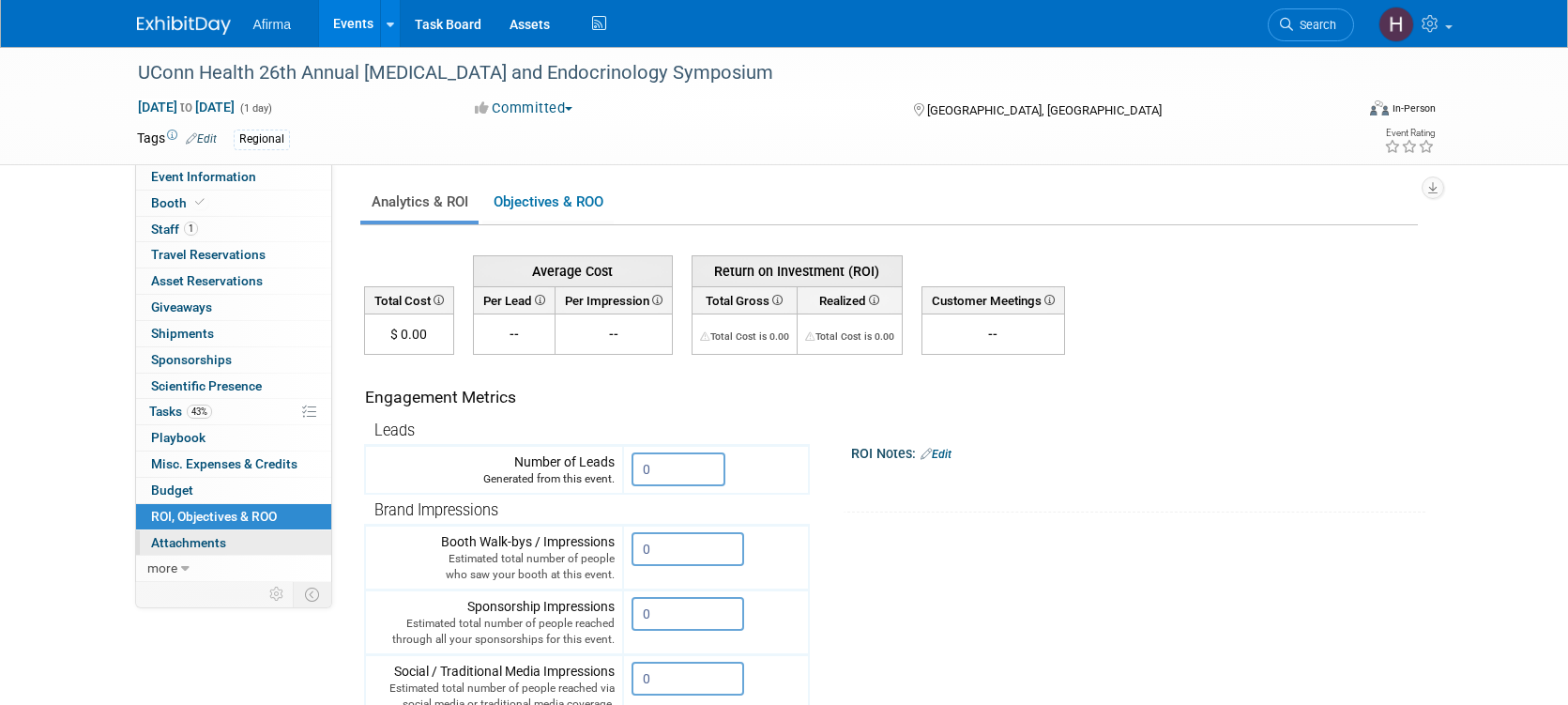
click at [188, 548] on span "Attachments 0" at bounding box center [189, 542] width 76 height 15
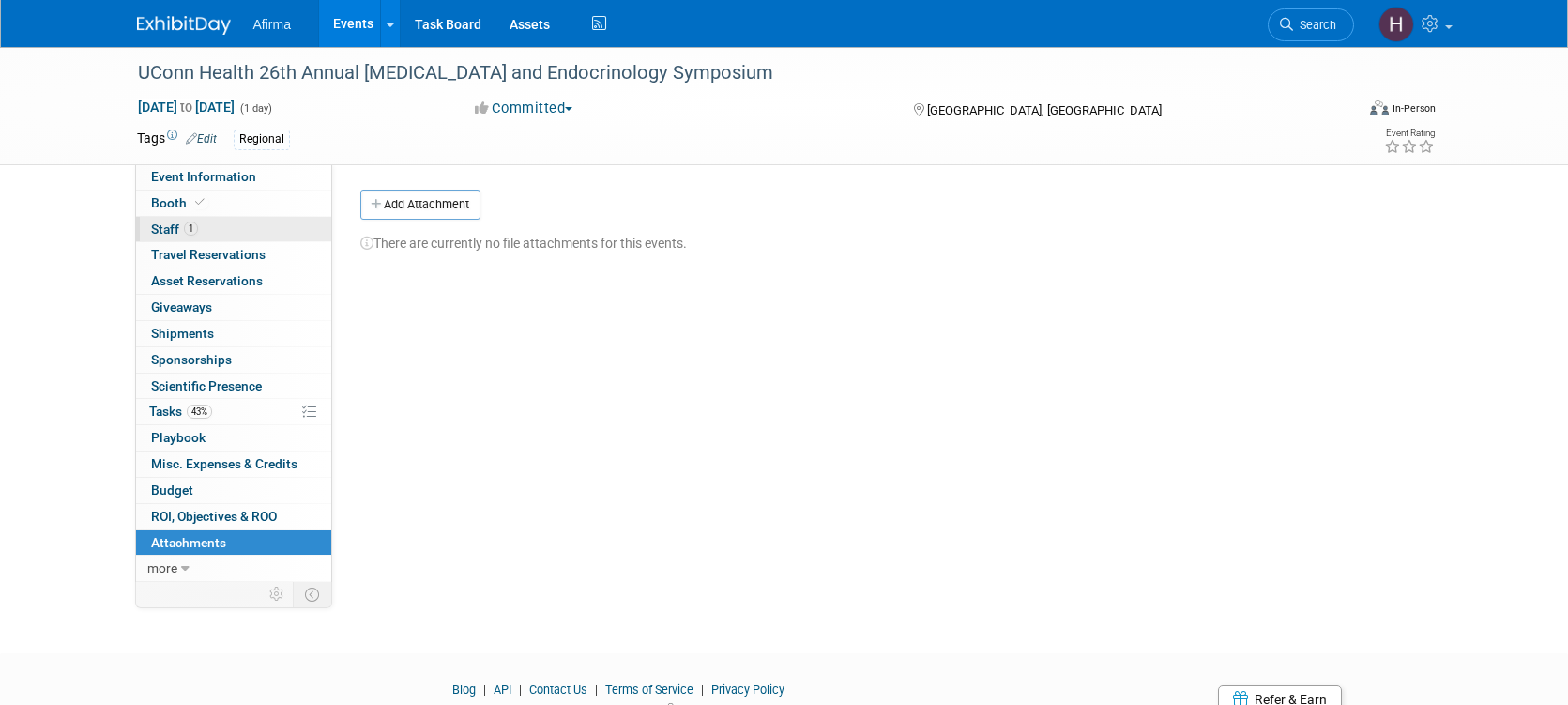
scroll to position [6, 0]
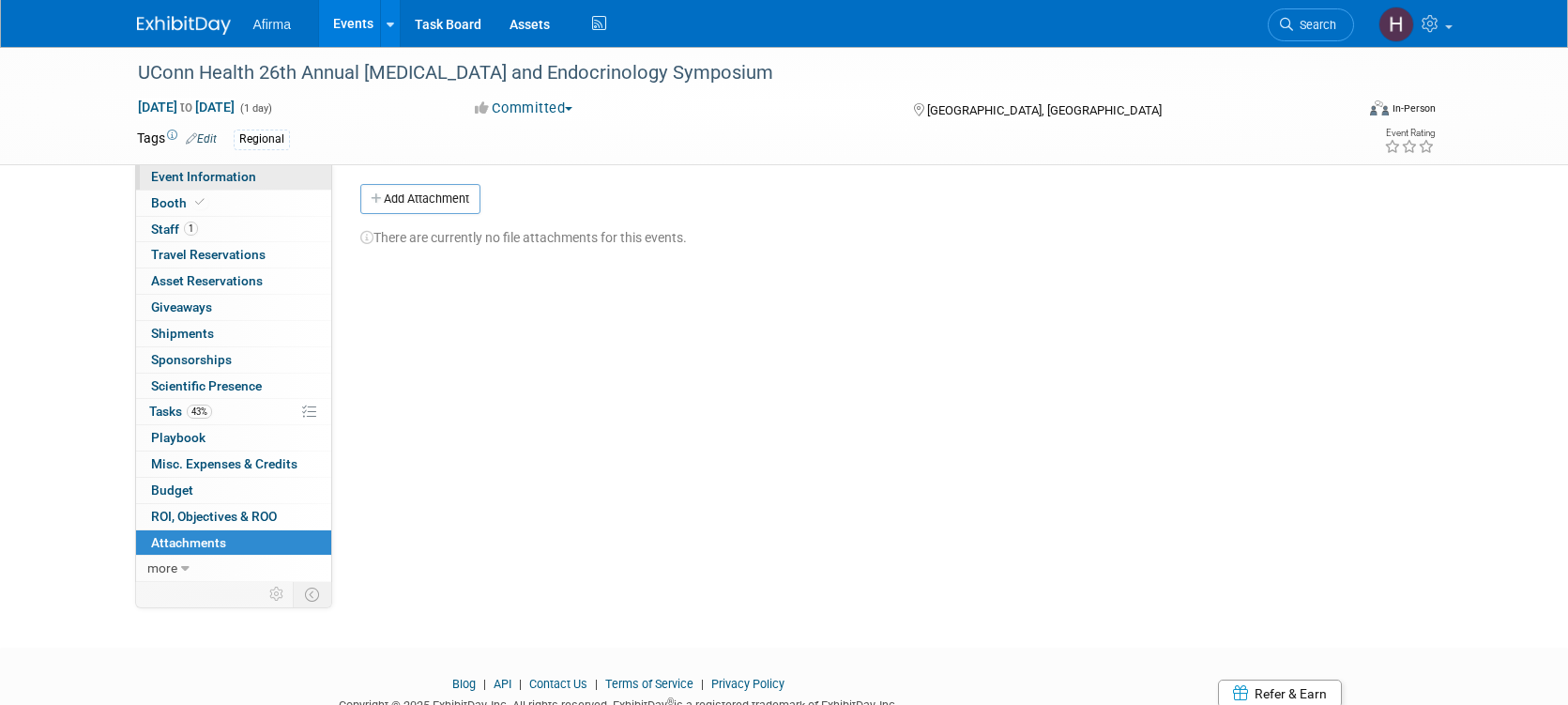
click at [201, 183] on span "Event Information" at bounding box center [204, 176] width 105 height 15
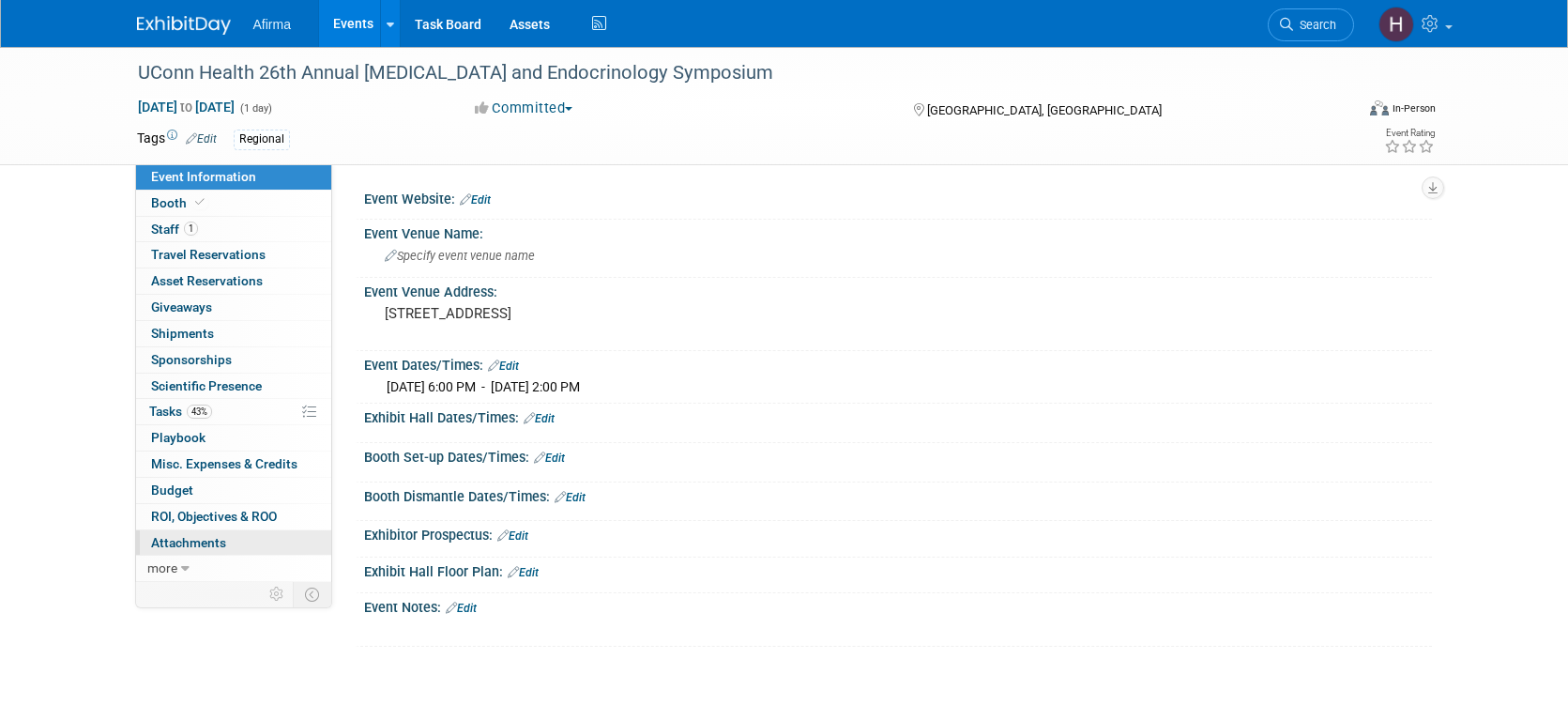
click at [226, 547] on link "0 Attachments 0" at bounding box center [234, 542] width 195 height 25
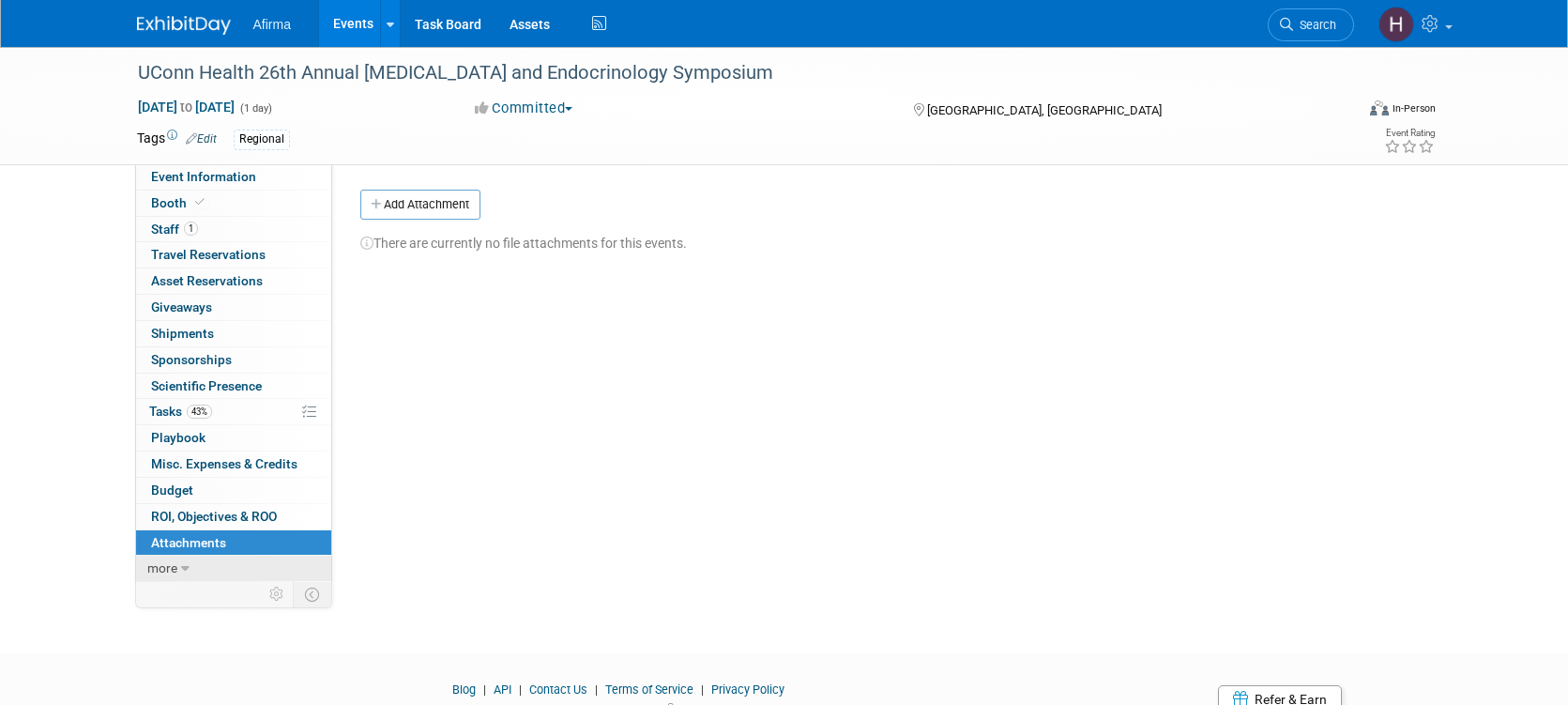
click at [186, 573] on icon at bounding box center [185, 568] width 8 height 13
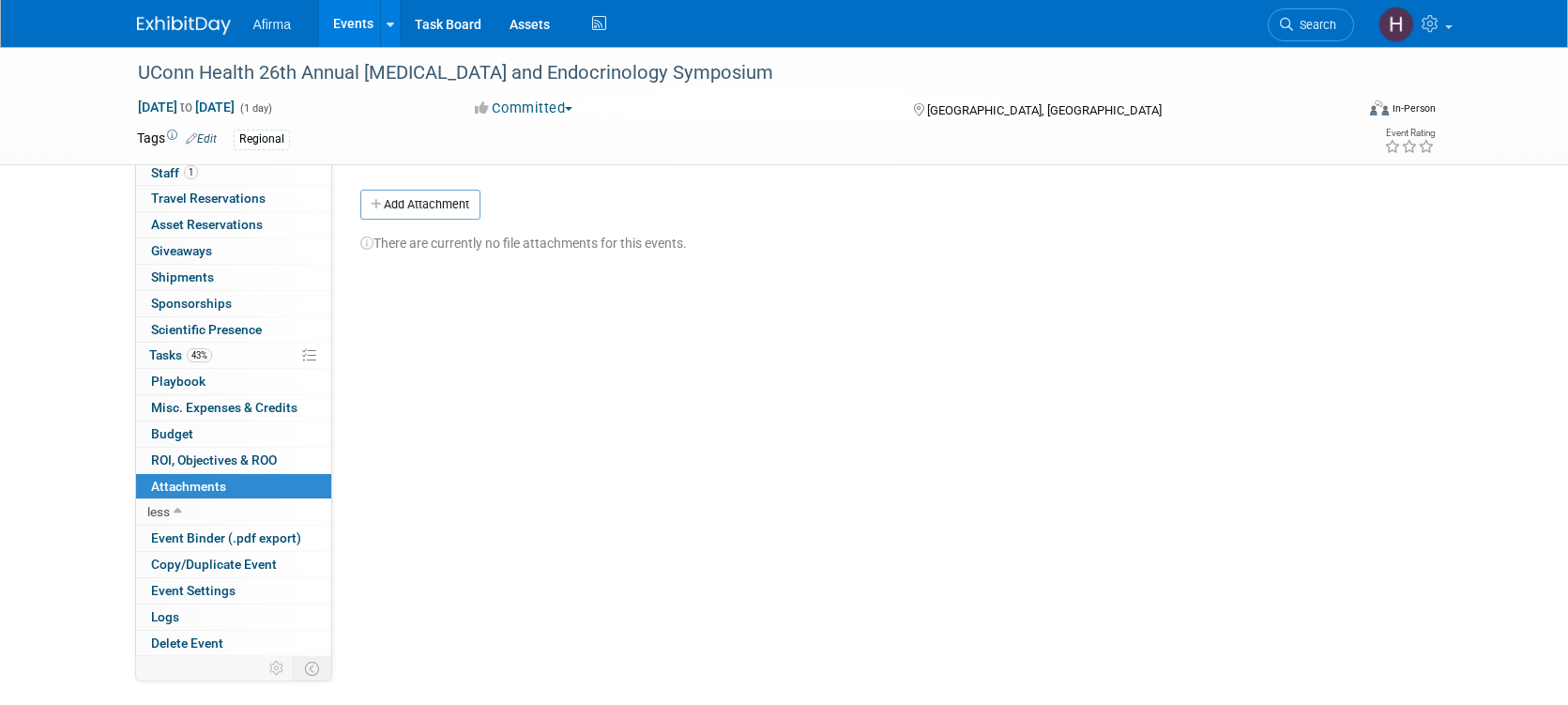
click at [1351, 129] on div "Event Rating" at bounding box center [1339, 141] width 222 height 33
click at [356, 19] on link "Events" at bounding box center [353, 23] width 69 height 47
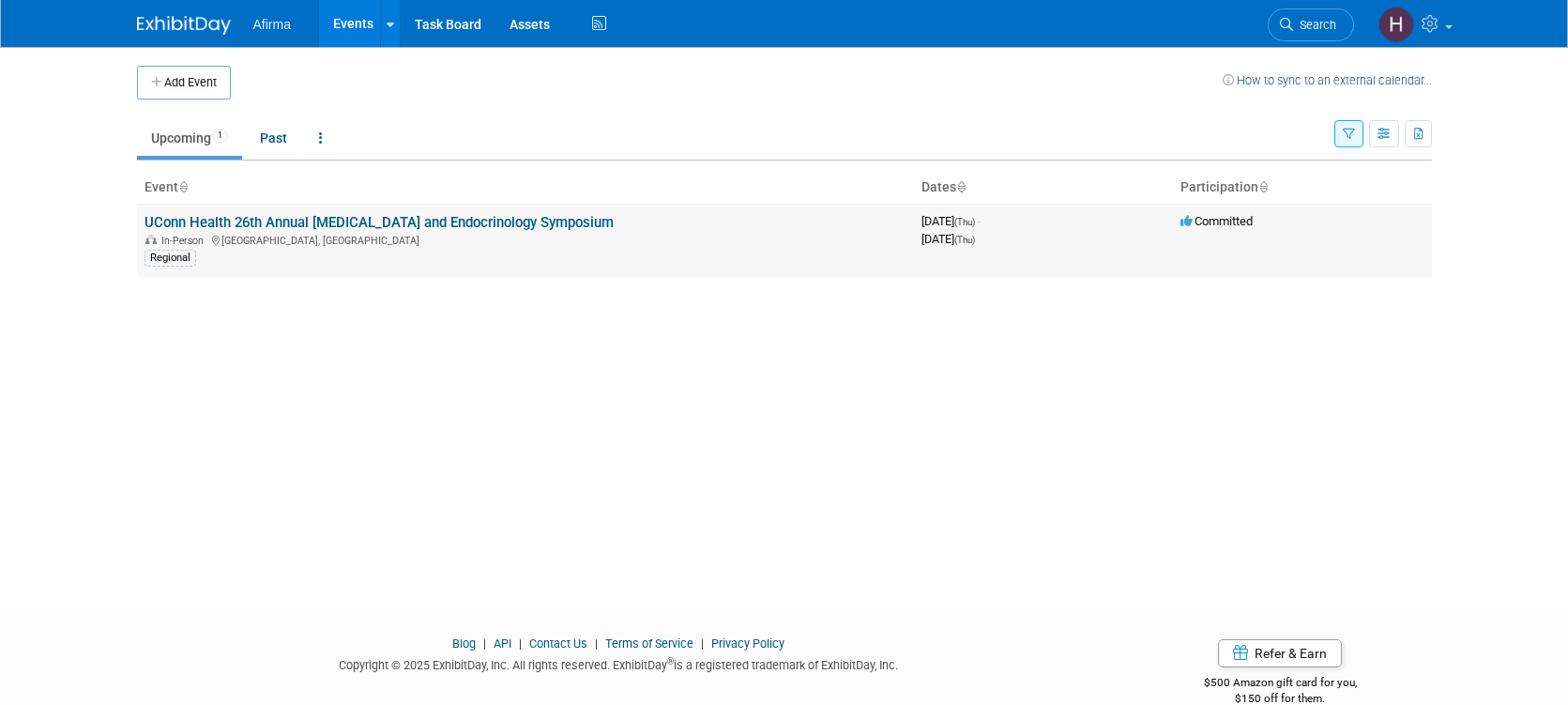
click at [325, 218] on link "UConn Health 26th Annual [MEDICAL_DATA] and Endocrinology Symposium" at bounding box center [379, 222] width 469 height 17
